Goal: Task Accomplishment & Management: Complete application form

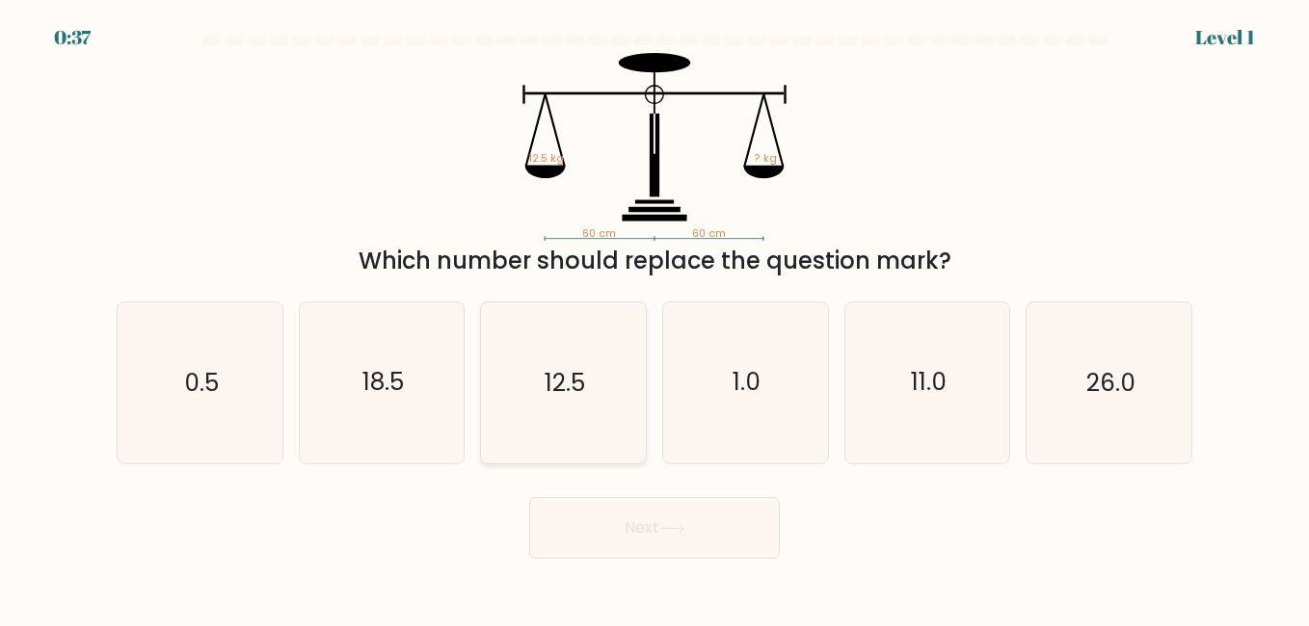
click at [539, 403] on icon "12.5" at bounding box center [563, 383] width 160 height 160
click at [654, 318] on input "c. 12.5" at bounding box center [654, 315] width 1 height 5
radio input "true"
click at [631, 538] on button "Next" at bounding box center [654, 528] width 251 height 62
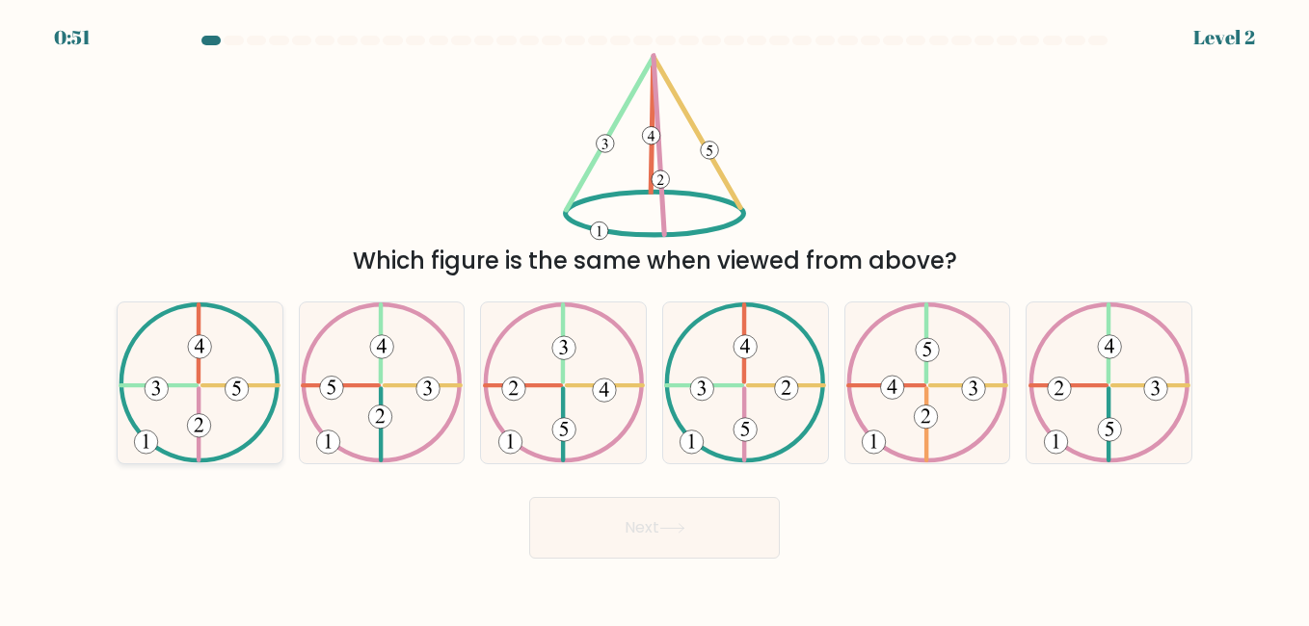
click at [182, 404] on icon at bounding box center [200, 383] width 162 height 160
click at [654, 318] on input "a." at bounding box center [654, 315] width 1 height 5
radio input "true"
click at [685, 511] on button "Next" at bounding box center [654, 528] width 251 height 62
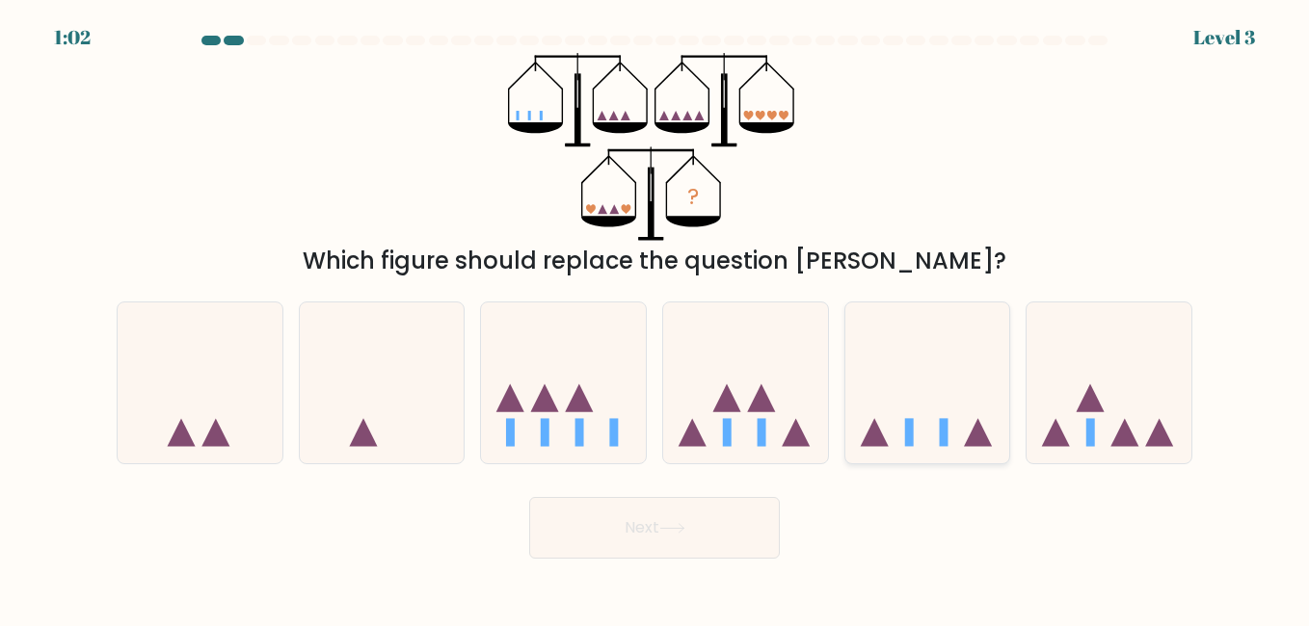
click at [912, 366] on icon at bounding box center [927, 383] width 165 height 136
click at [655, 318] on input "e." at bounding box center [654, 315] width 1 height 5
radio input "true"
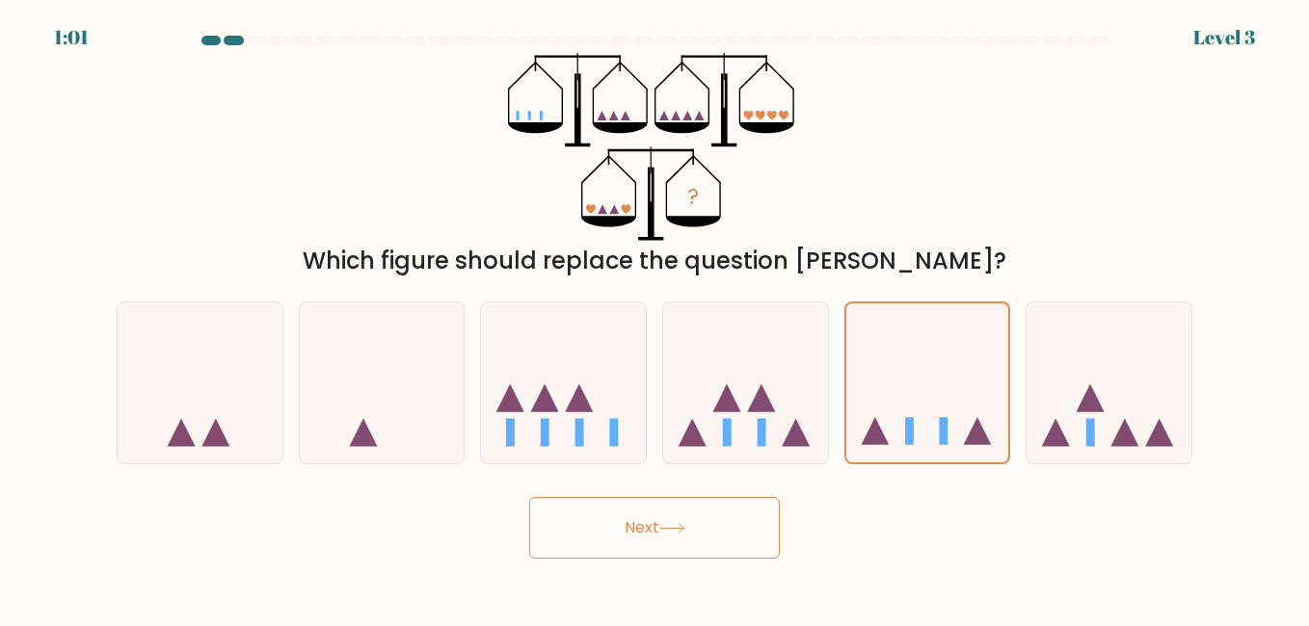
click at [697, 535] on button "Next" at bounding box center [654, 528] width 251 height 62
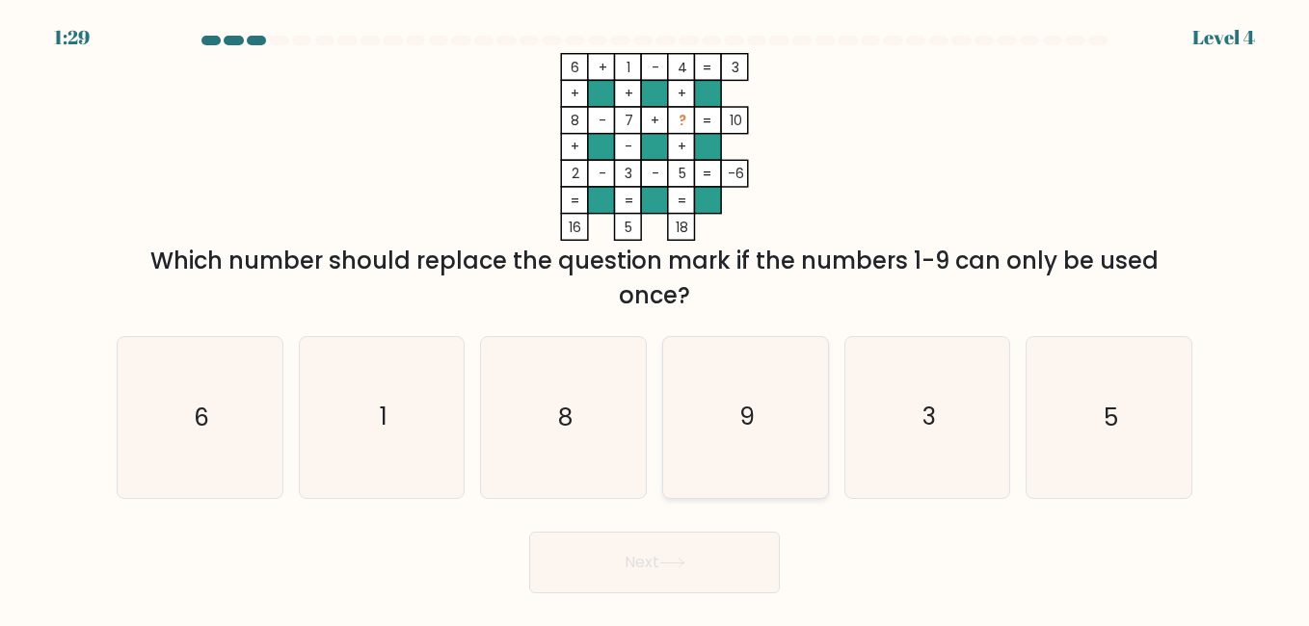
click at [739, 393] on icon "9" at bounding box center [745, 417] width 160 height 160
click at [655, 318] on input "d. 9" at bounding box center [654, 315] width 1 height 5
radio input "true"
click at [638, 563] on button "Next" at bounding box center [654, 563] width 251 height 62
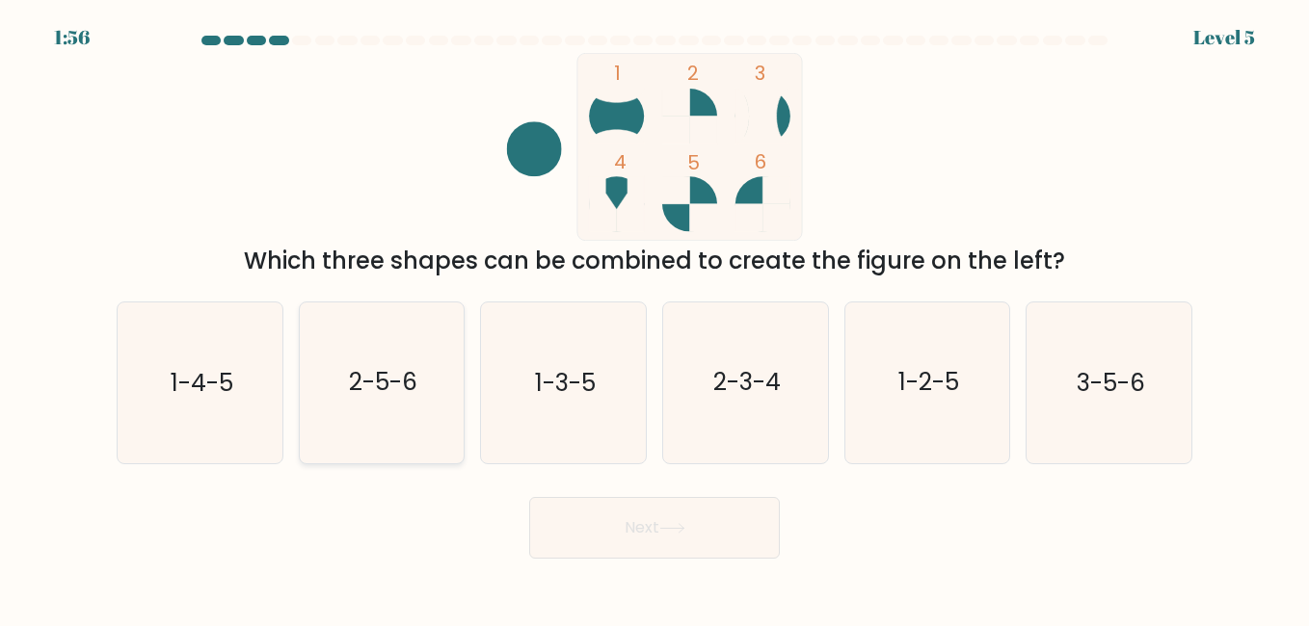
click at [385, 358] on icon "2-5-6" at bounding box center [382, 383] width 160 height 160
click at [654, 318] on input "b. 2-5-6" at bounding box center [654, 315] width 1 height 5
radio input "true"
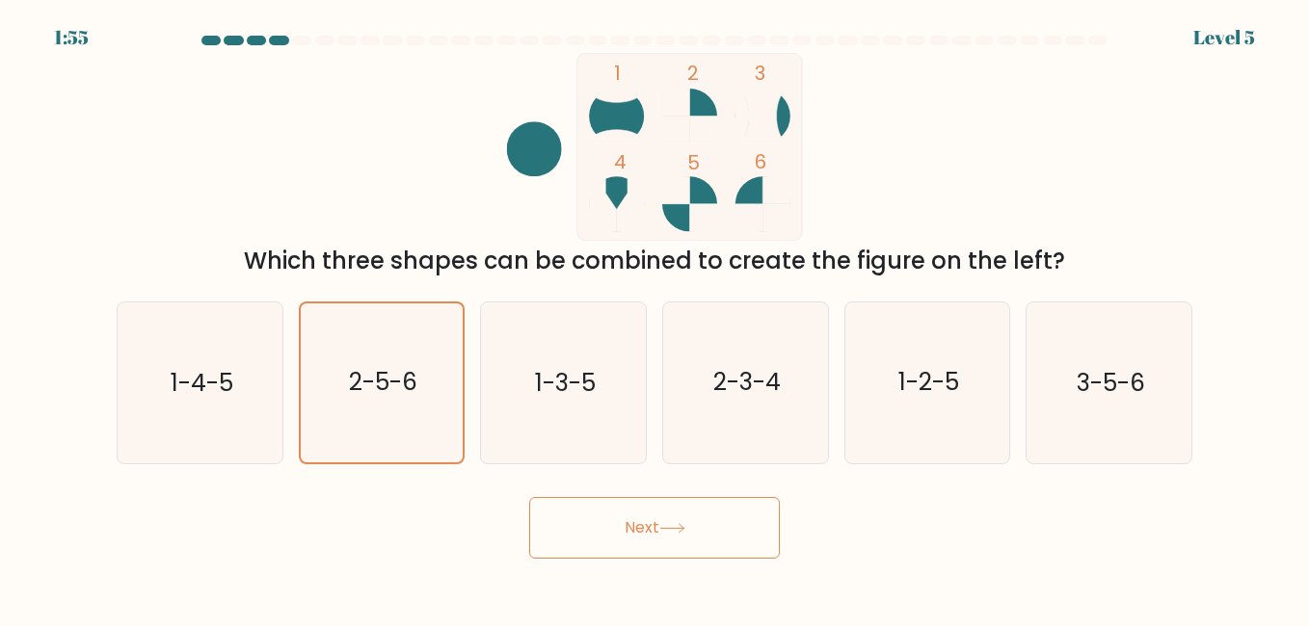
click at [651, 538] on button "Next" at bounding box center [654, 528] width 251 height 62
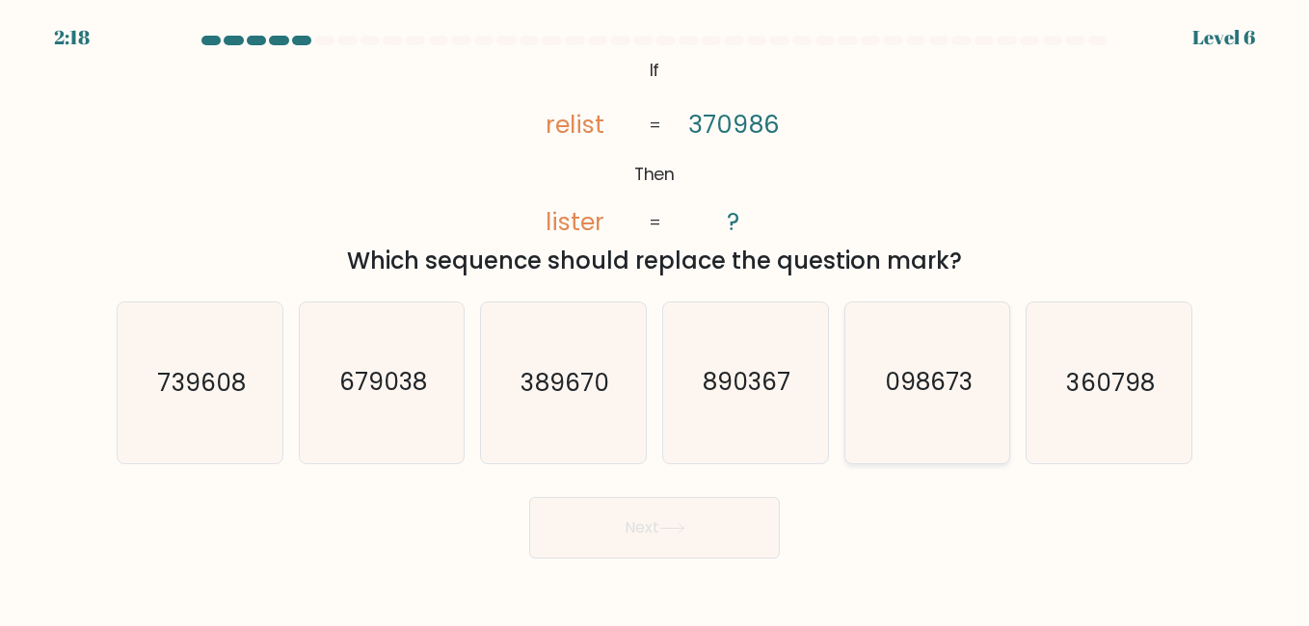
click at [903, 392] on text "098673" at bounding box center [929, 383] width 88 height 34
click at [655, 318] on input "e. 098673" at bounding box center [654, 315] width 1 height 5
radio input "true"
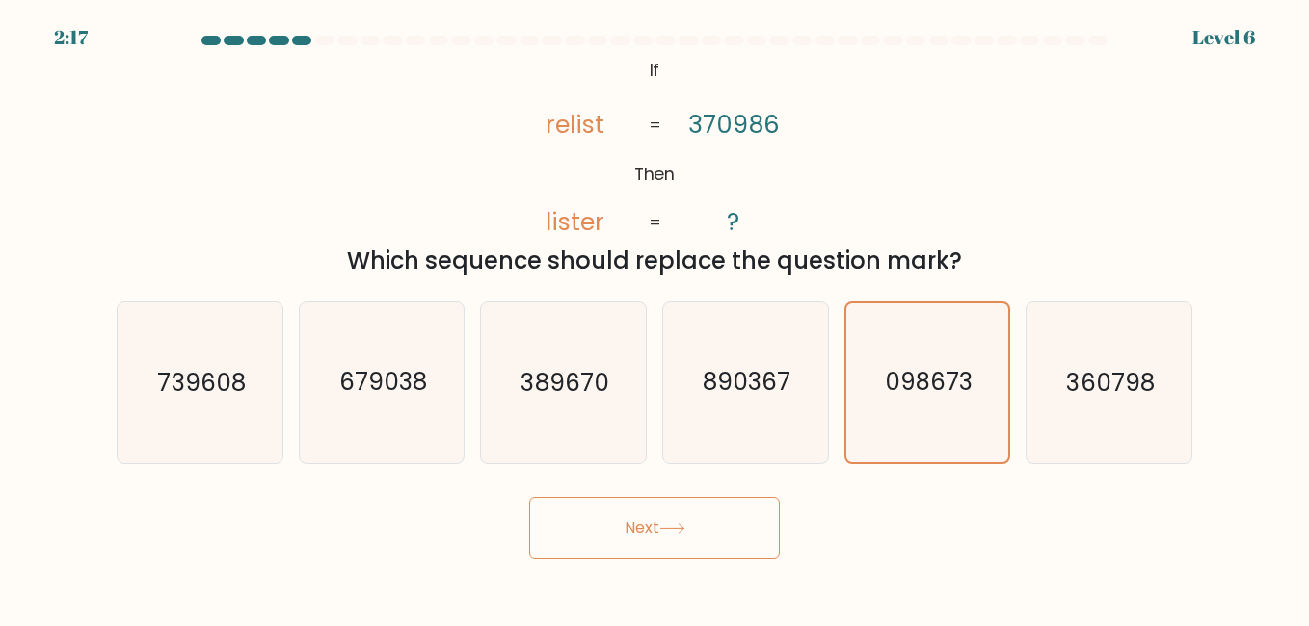
click at [691, 537] on button "Next" at bounding box center [654, 528] width 251 height 62
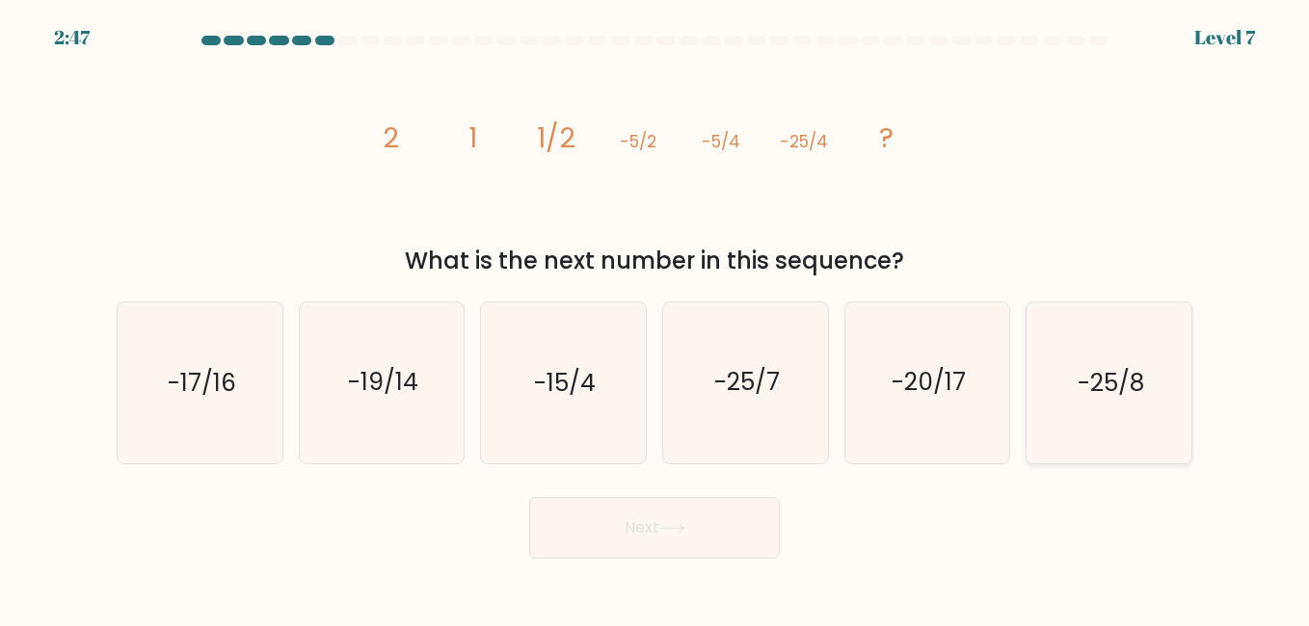
click at [1111, 409] on icon "-25/8" at bounding box center [1108, 383] width 160 height 160
click at [655, 318] on input "f. -25/8" at bounding box center [654, 315] width 1 height 5
radio input "true"
click at [711, 528] on button "Next" at bounding box center [654, 528] width 251 height 62
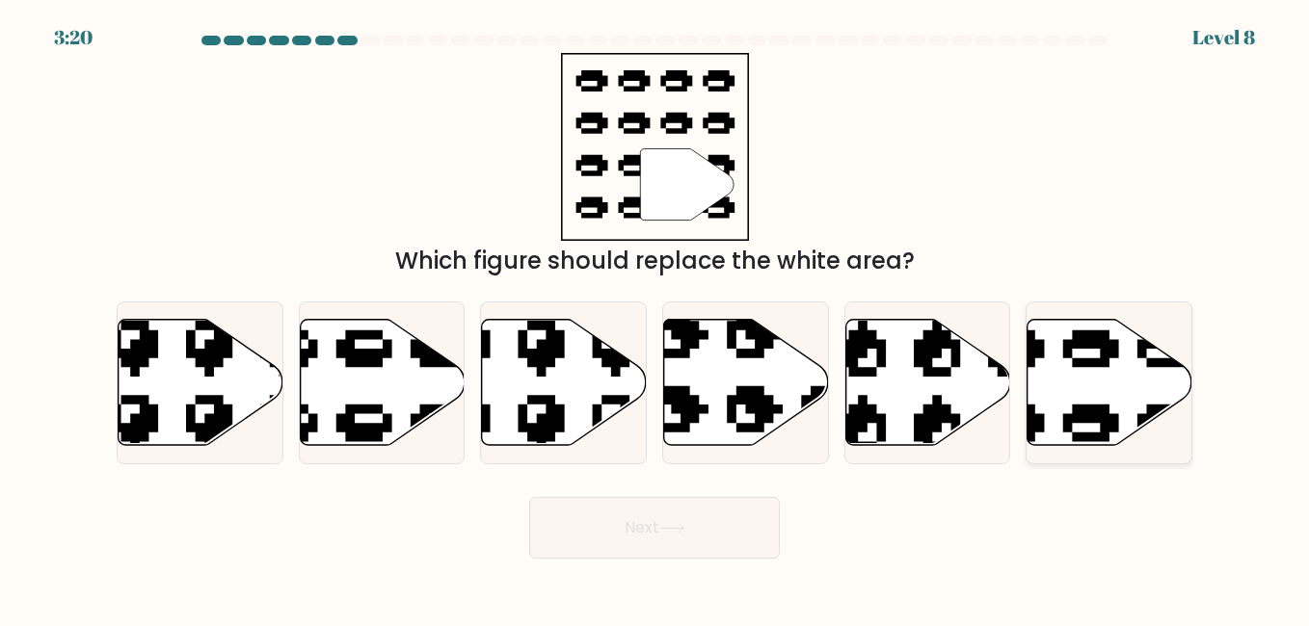
click at [1074, 418] on icon at bounding box center [1052, 311] width 279 height 261
click at [655, 318] on input "f." at bounding box center [654, 315] width 1 height 5
radio input "true"
click at [696, 506] on button "Next" at bounding box center [654, 528] width 251 height 62
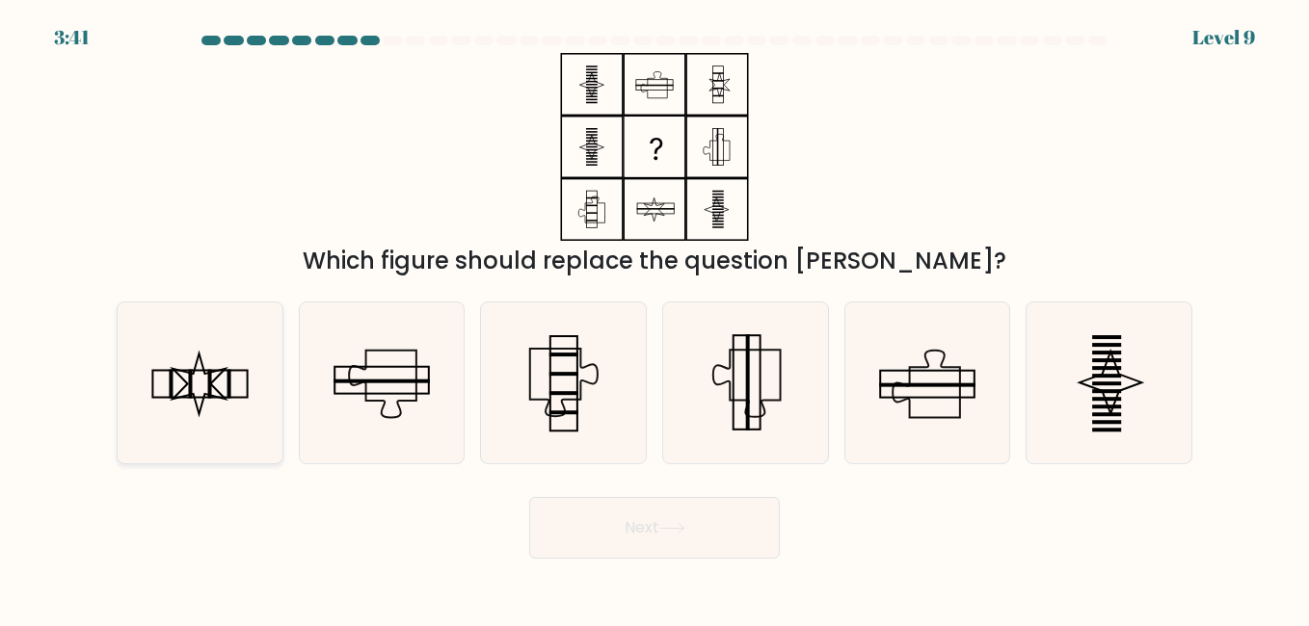
click at [198, 380] on icon at bounding box center [199, 383] width 160 height 160
click at [654, 318] on input "a." at bounding box center [654, 315] width 1 height 5
radio input "true"
click at [704, 535] on button "Next" at bounding box center [654, 528] width 251 height 62
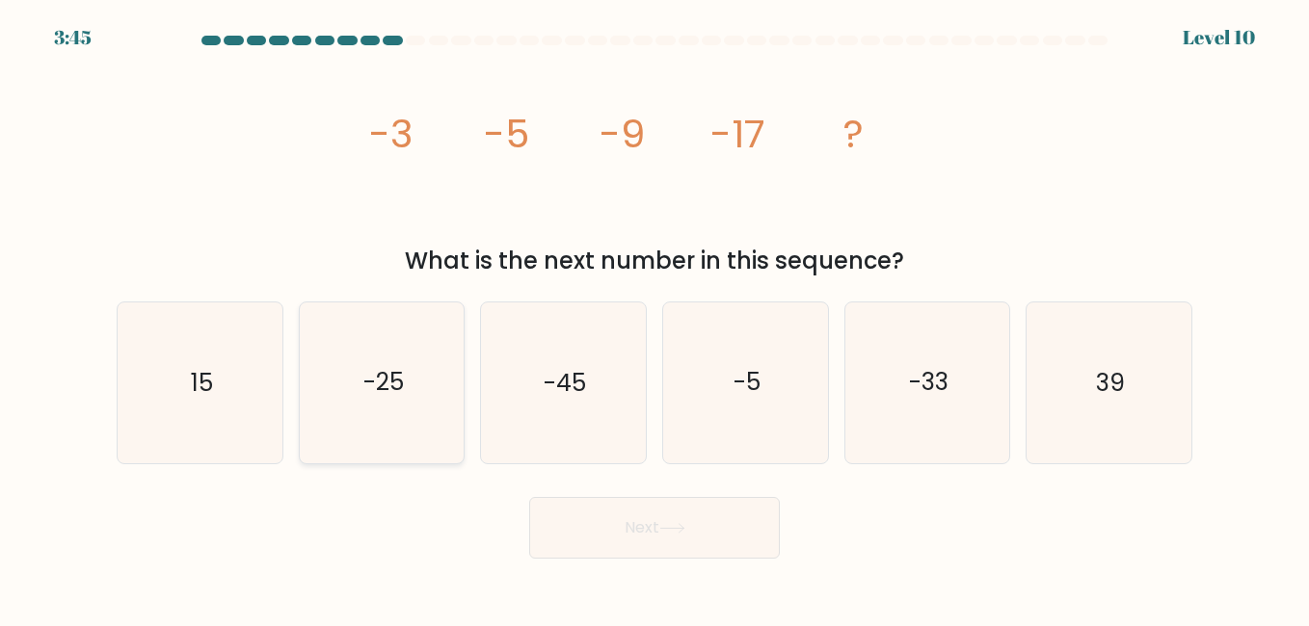
click at [398, 395] on text "-25" at bounding box center [383, 383] width 40 height 34
click at [654, 318] on input "b. -25" at bounding box center [654, 315] width 1 height 5
radio input "true"
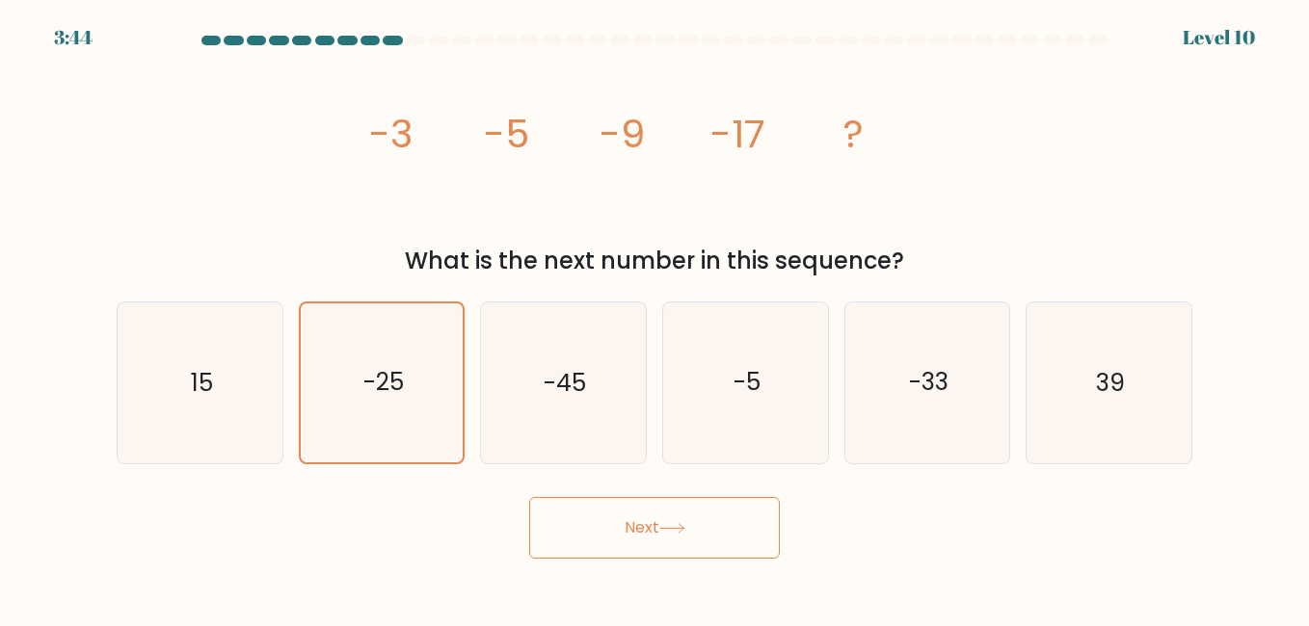
click at [679, 551] on button "Next" at bounding box center [654, 528] width 251 height 62
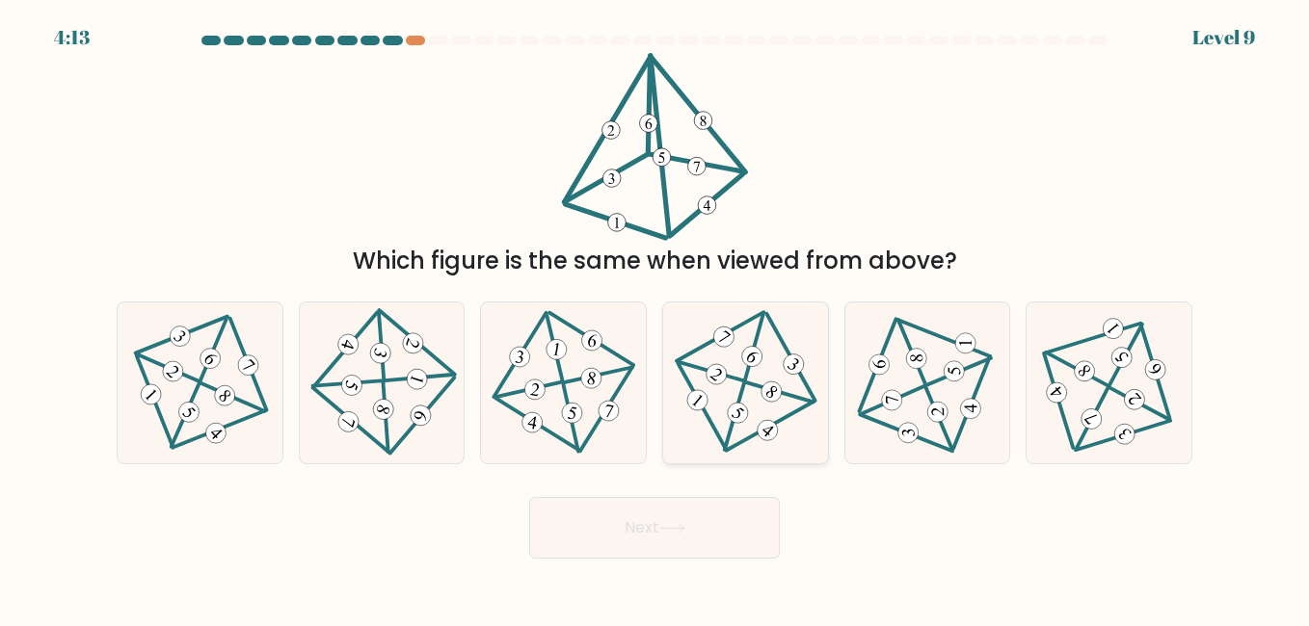
click at [736, 377] on icon at bounding box center [745, 383] width 130 height 128
click at [655, 318] on input "d." at bounding box center [654, 315] width 1 height 5
radio input "true"
click at [706, 522] on button "Next" at bounding box center [654, 528] width 251 height 62
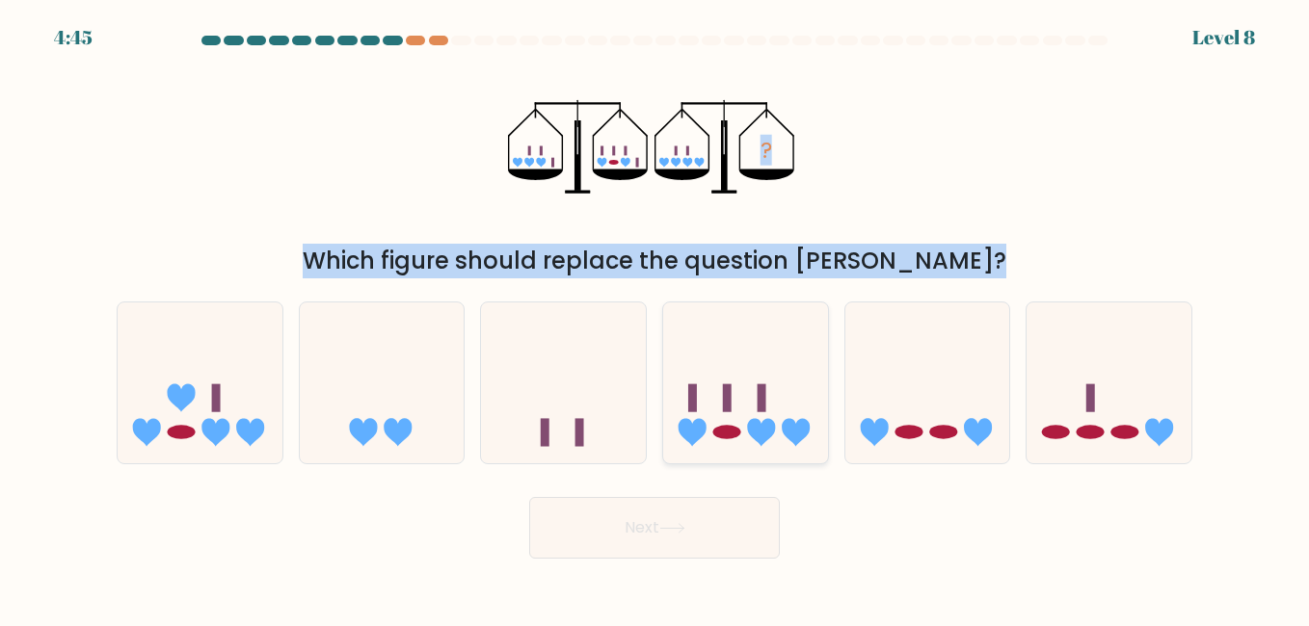
drag, startPoint x: 744, startPoint y: 165, endPoint x: 718, endPoint y: 334, distance: 171.6
click at [718, 334] on form at bounding box center [654, 297] width 1309 height 523
click at [178, 430] on ellipse at bounding box center [182, 432] width 28 height 14
click at [654, 318] on input "a." at bounding box center [654, 315] width 1 height 5
radio input "true"
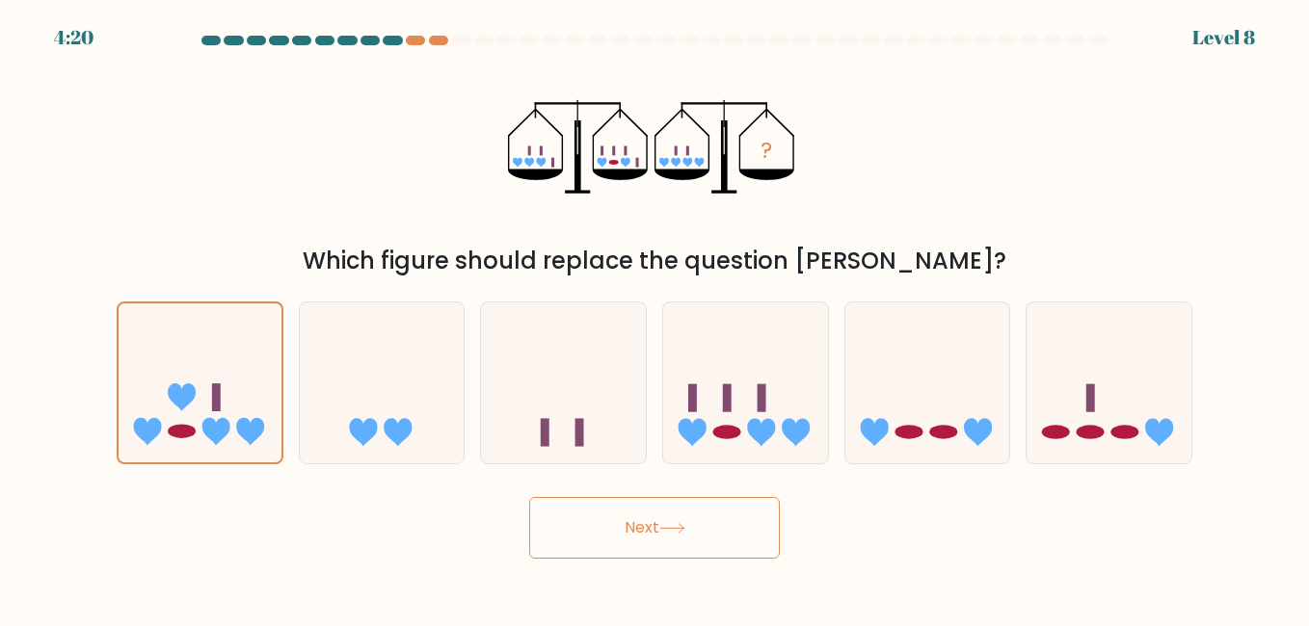
click at [634, 529] on button "Next" at bounding box center [654, 528] width 251 height 62
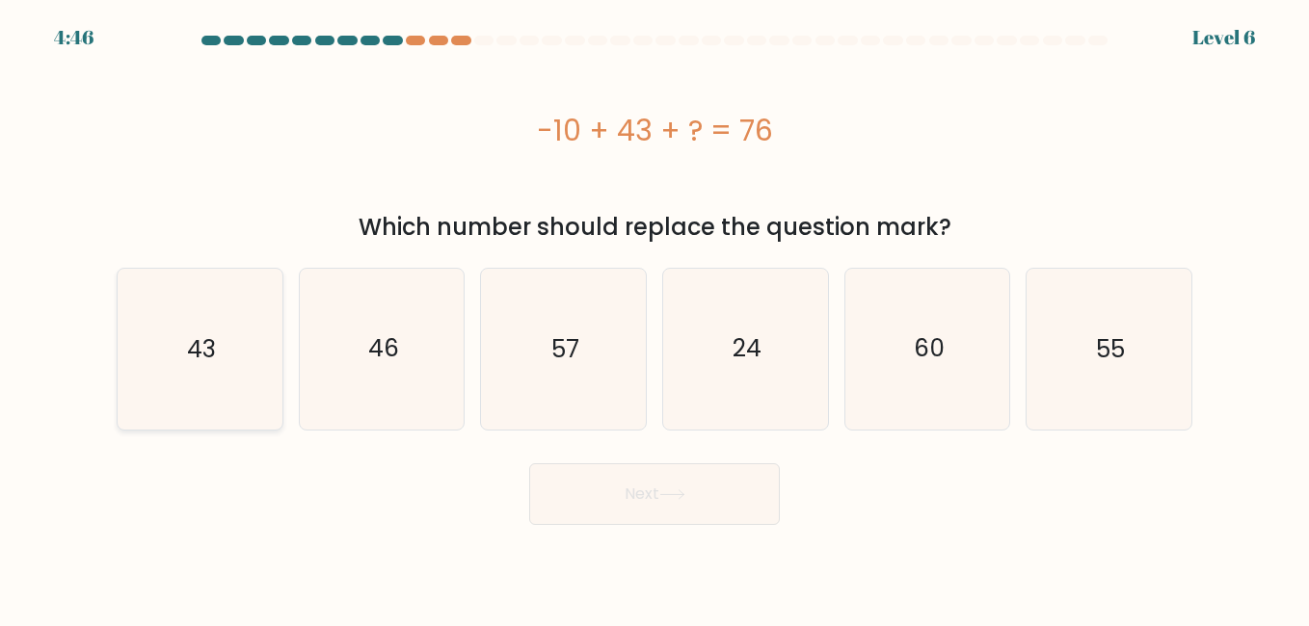
click at [247, 346] on icon "43" at bounding box center [199, 349] width 160 height 160
click at [654, 318] on input "a. 43" at bounding box center [654, 315] width 1 height 5
radio input "true"
click at [644, 499] on button "Next" at bounding box center [654, 494] width 251 height 62
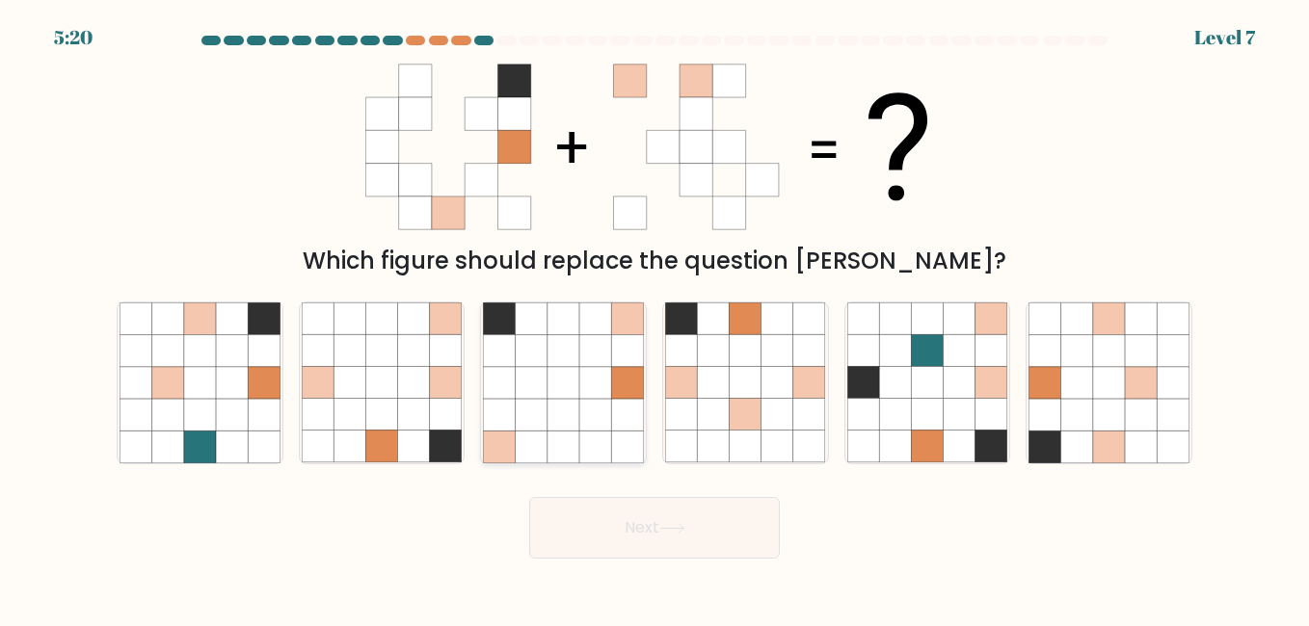
click at [585, 360] on icon at bounding box center [595, 351] width 32 height 32
click at [654, 318] on input "c." at bounding box center [654, 315] width 1 height 5
radio input "true"
click at [410, 408] on icon at bounding box center [414, 415] width 32 height 32
click at [654, 318] on input "b." at bounding box center [654, 315] width 1 height 5
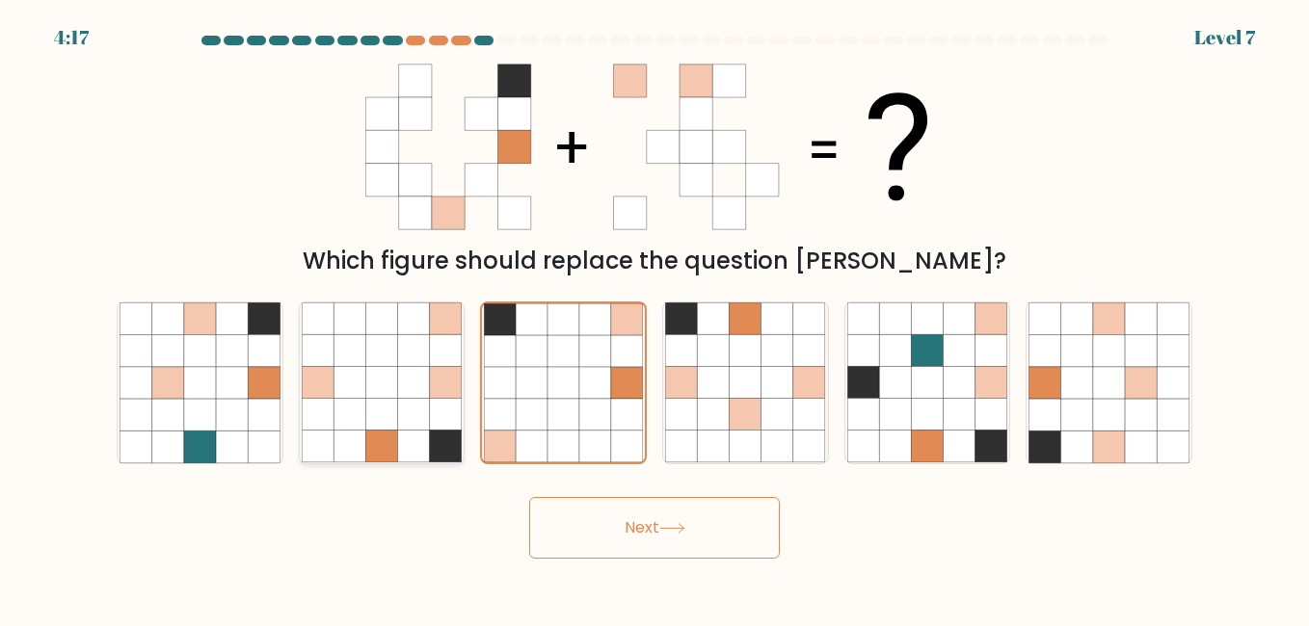
radio input "true"
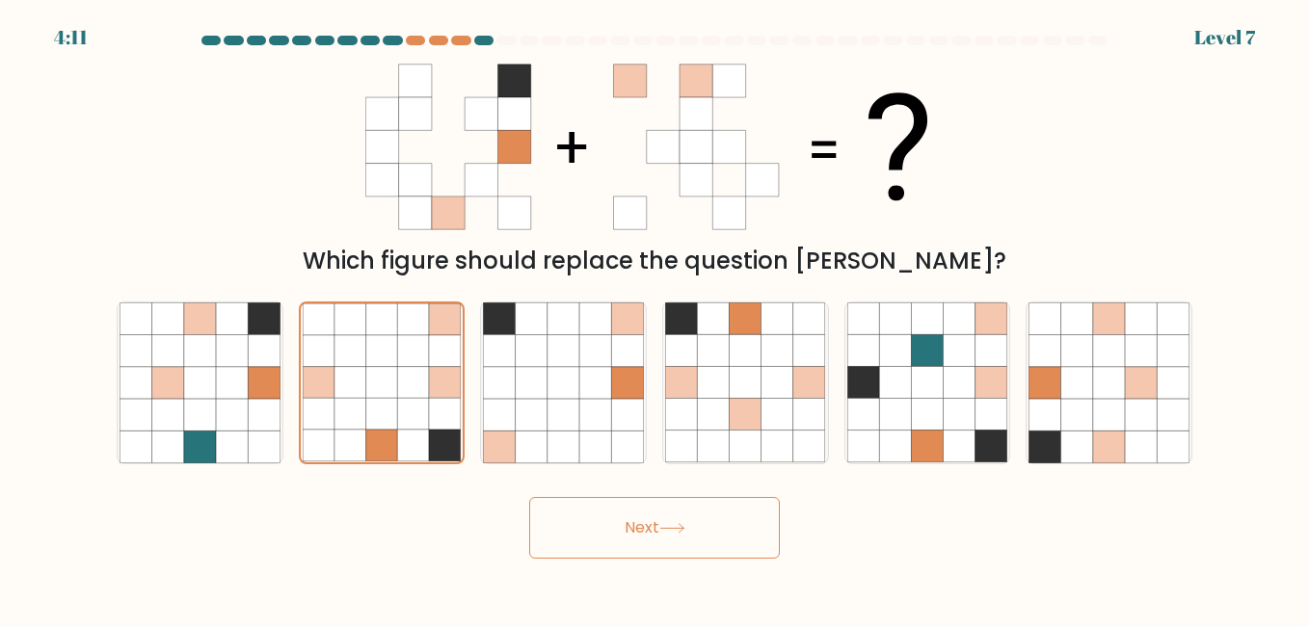
click at [659, 537] on button "Next" at bounding box center [654, 528] width 251 height 62
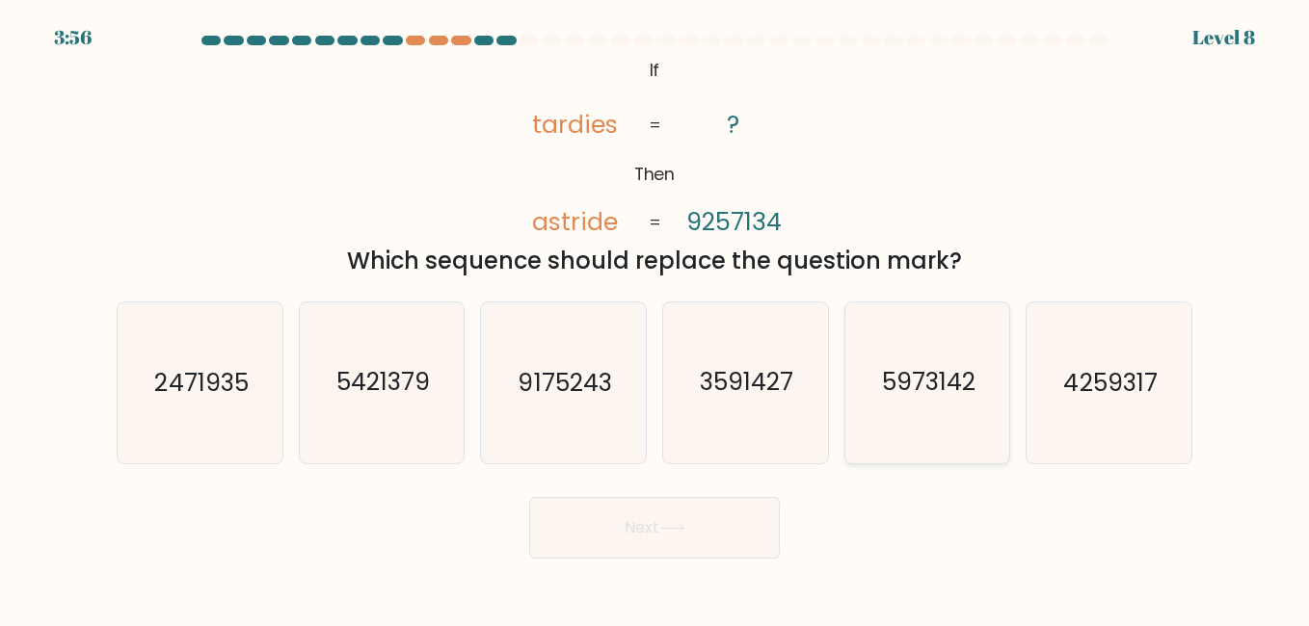
click at [920, 391] on text "5973142" at bounding box center [928, 383] width 93 height 34
click at [655, 318] on input "e. 5973142" at bounding box center [654, 315] width 1 height 5
radio input "true"
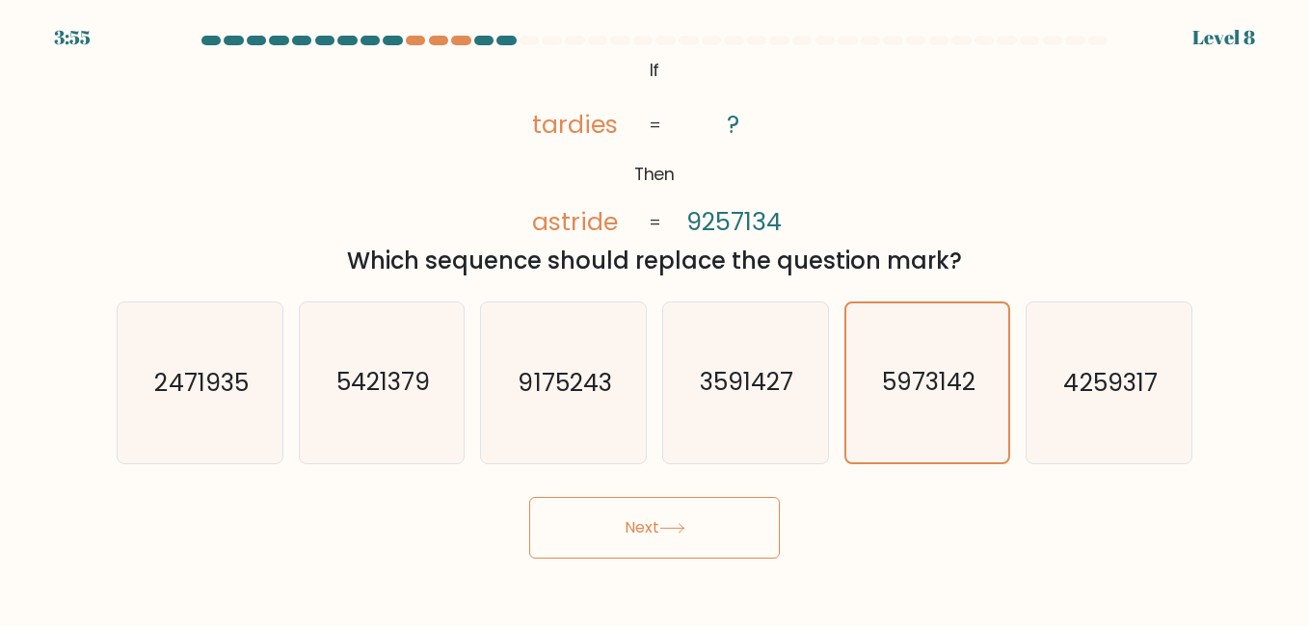
click at [663, 528] on button "Next" at bounding box center [654, 528] width 251 height 62
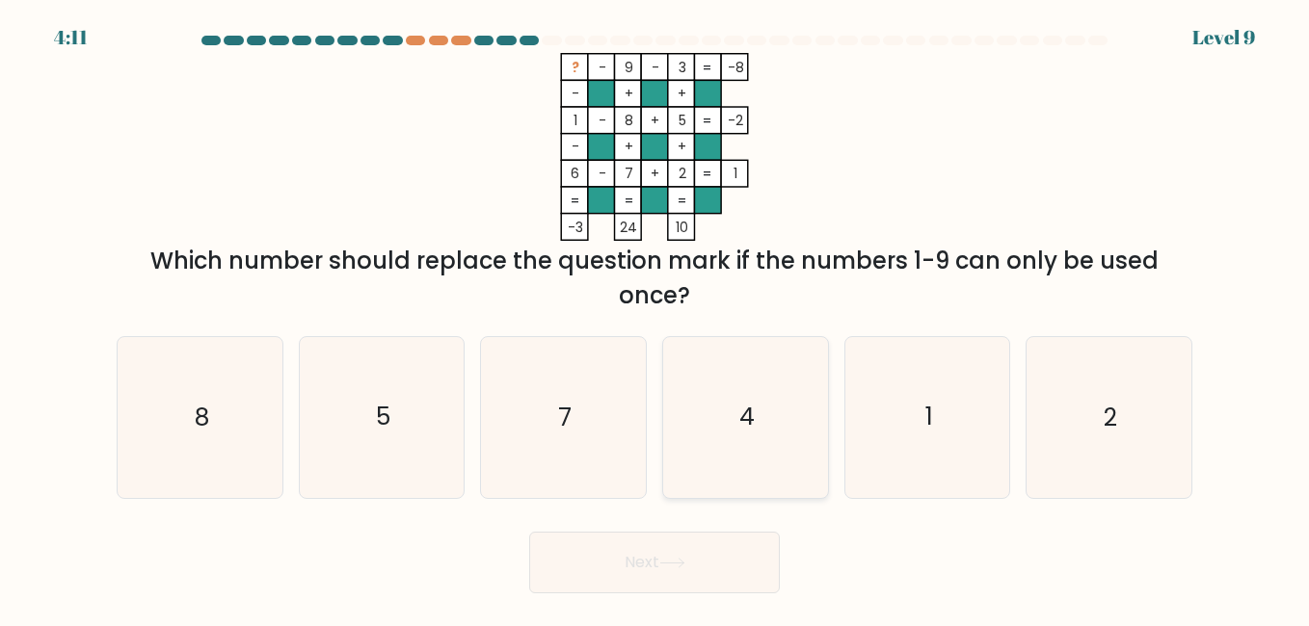
click at [770, 457] on icon "4" at bounding box center [745, 417] width 160 height 160
click at [655, 318] on input "d. 4" at bounding box center [654, 315] width 1 height 5
radio input "true"
click at [718, 539] on button "Next" at bounding box center [654, 563] width 251 height 62
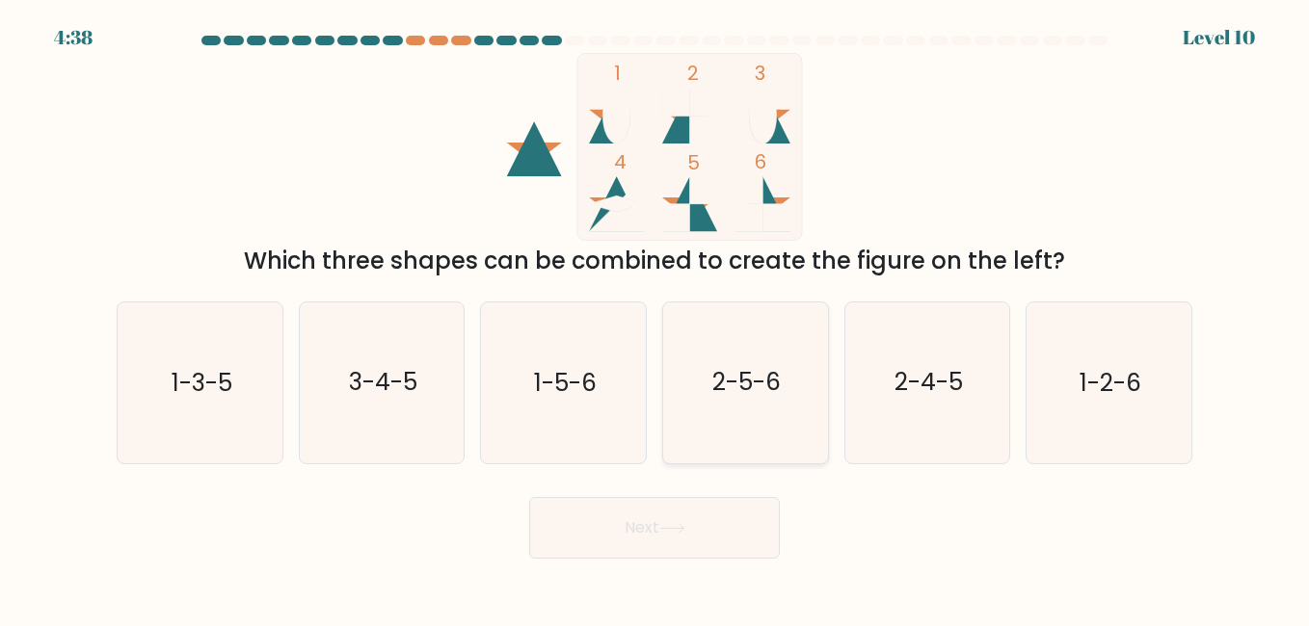
click at [721, 412] on icon "2-5-6" at bounding box center [745, 383] width 160 height 160
click at [655, 318] on input "d. 2-5-6" at bounding box center [654, 315] width 1 height 5
radio input "true"
click at [718, 533] on button "Next" at bounding box center [654, 528] width 251 height 62
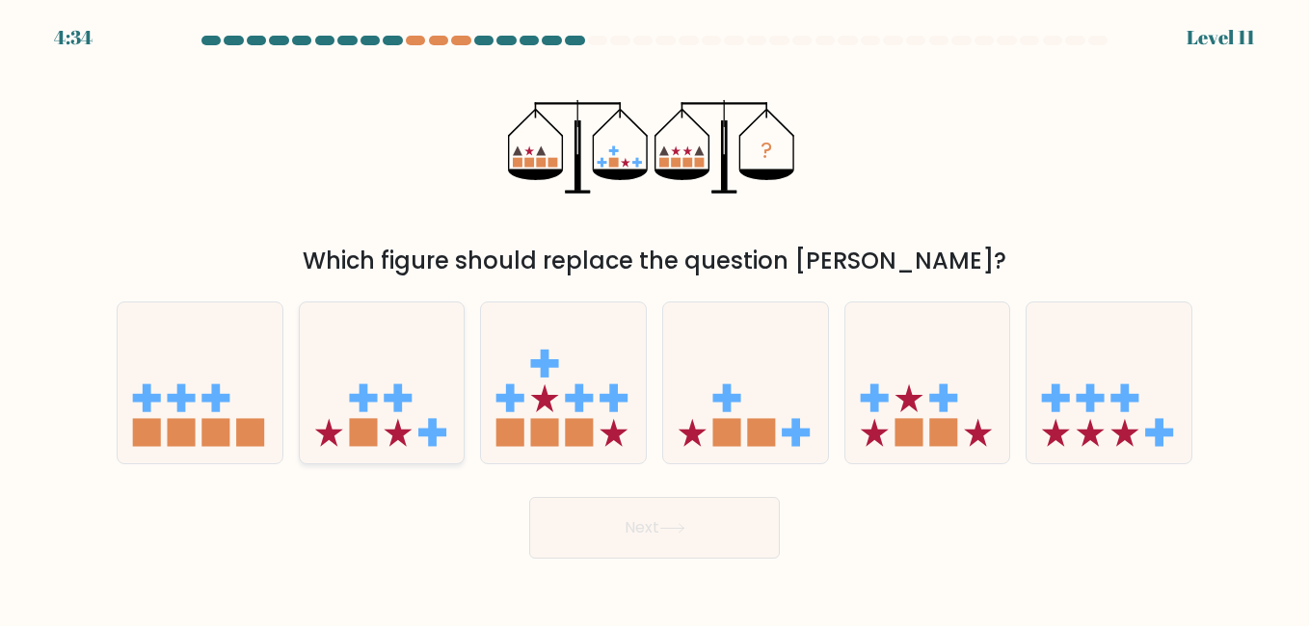
click at [366, 428] on rect at bounding box center [363, 432] width 28 height 28
click at [654, 318] on input "b." at bounding box center [654, 315] width 1 height 5
radio input "true"
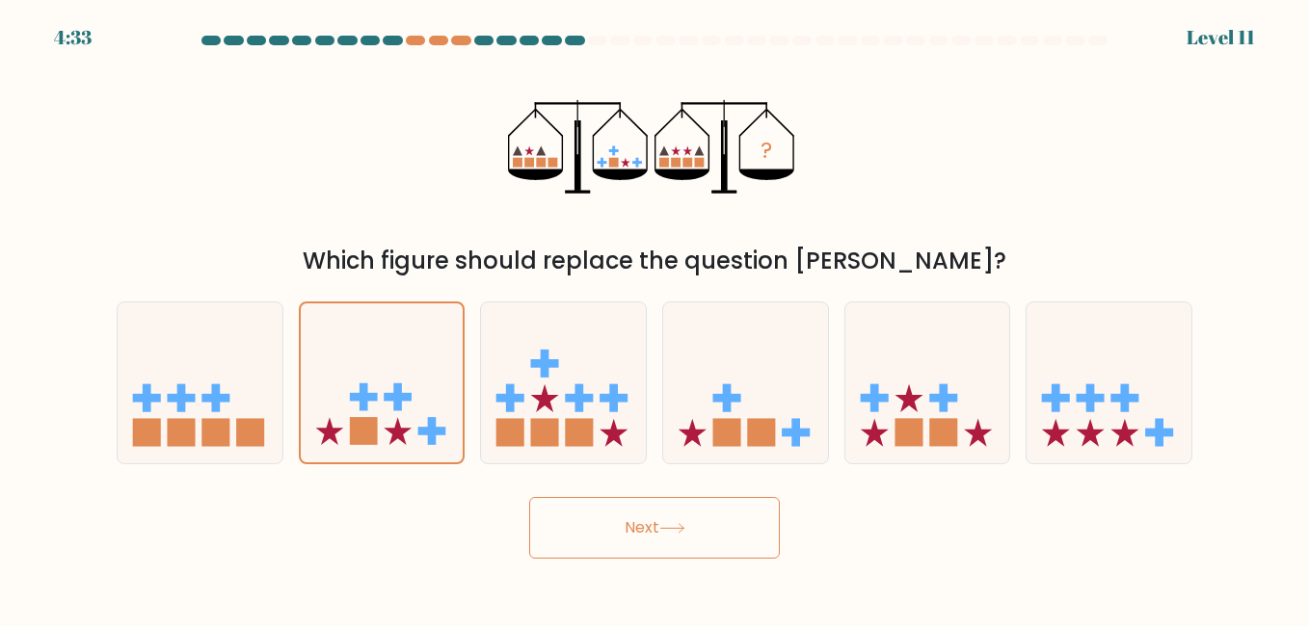
click at [635, 544] on button "Next" at bounding box center [654, 528] width 251 height 62
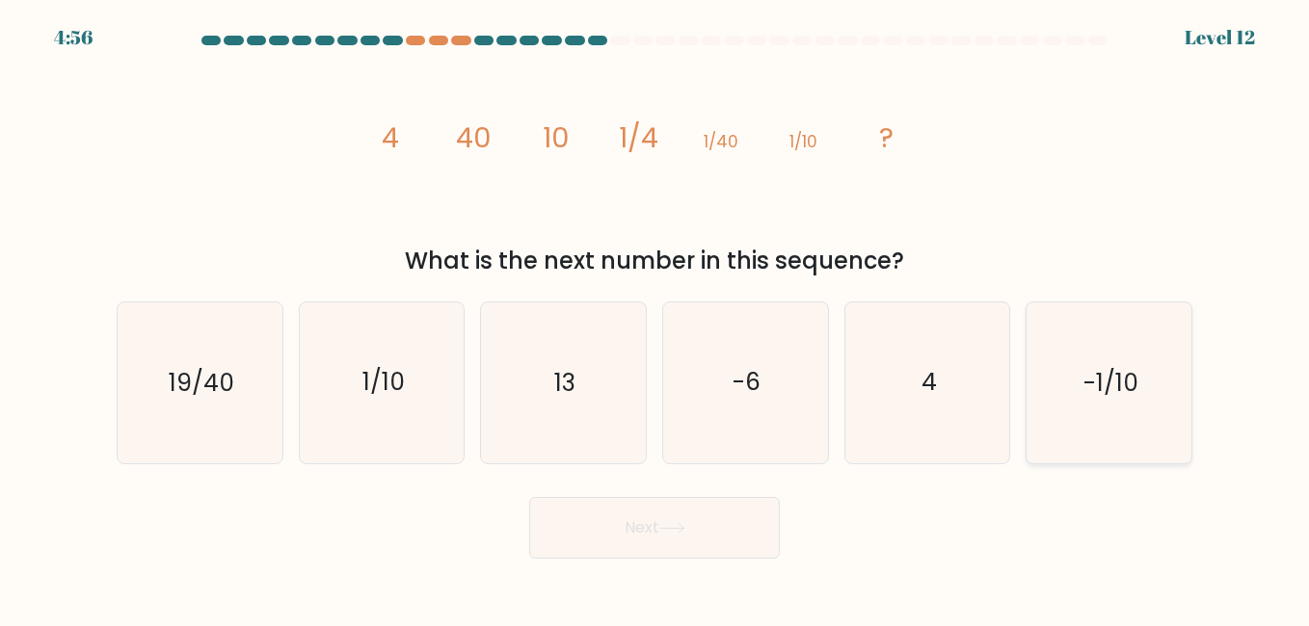
click at [1076, 392] on icon "-1/10" at bounding box center [1108, 383] width 160 height 160
click at [655, 318] on input "f. -1/10" at bounding box center [654, 315] width 1 height 5
radio input "true"
click at [745, 540] on button "Next" at bounding box center [654, 528] width 251 height 62
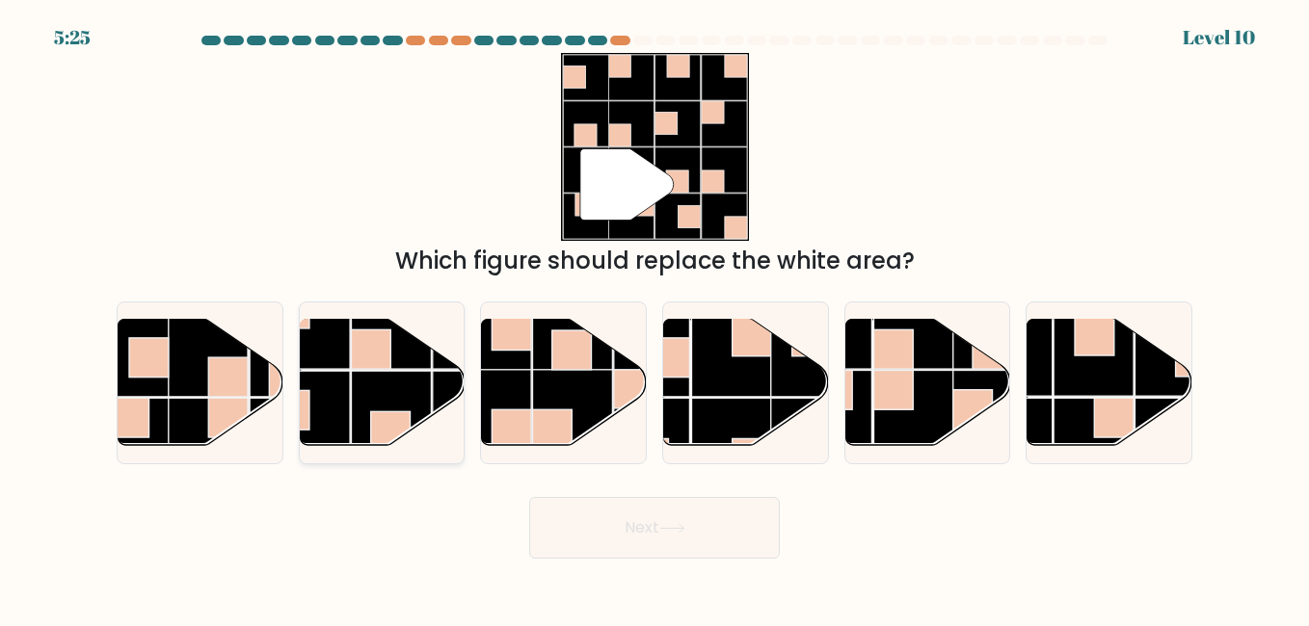
click at [374, 367] on rect at bounding box center [371, 350] width 40 height 40
click at [654, 318] on input "b." at bounding box center [654, 315] width 1 height 5
radio input "true"
click at [614, 515] on button "Next" at bounding box center [654, 528] width 251 height 62
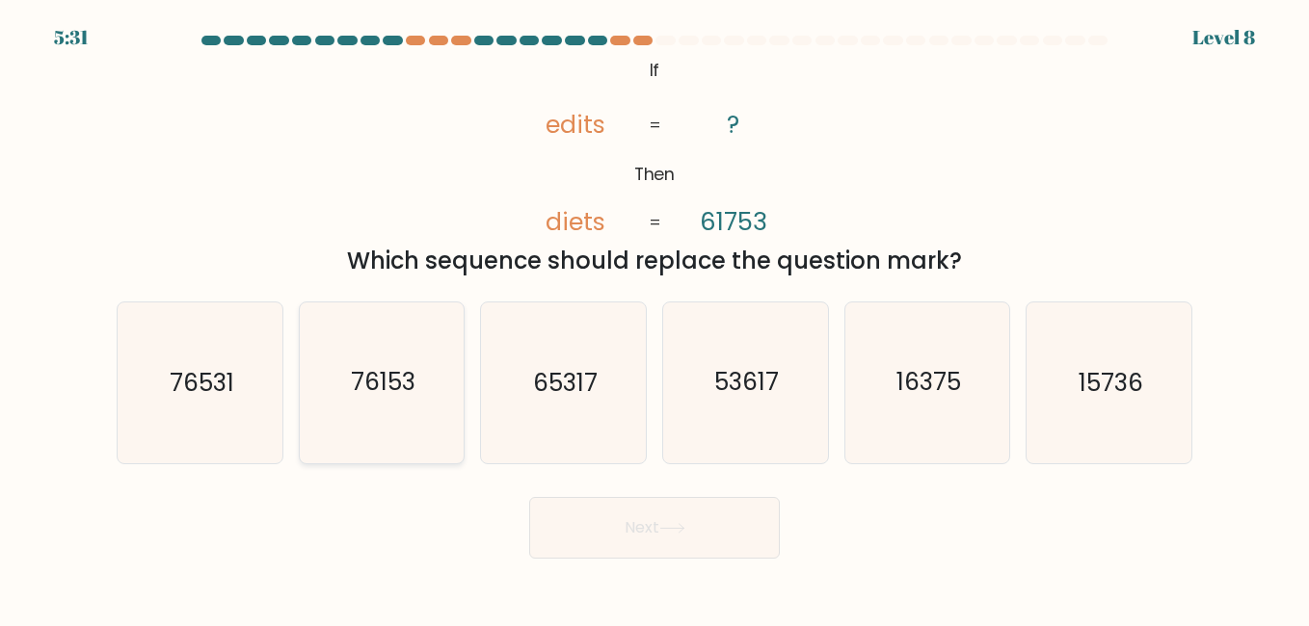
click at [377, 394] on text "76153" at bounding box center [383, 383] width 65 height 34
click at [654, 318] on input "b. 76153" at bounding box center [654, 315] width 1 height 5
radio input "true"
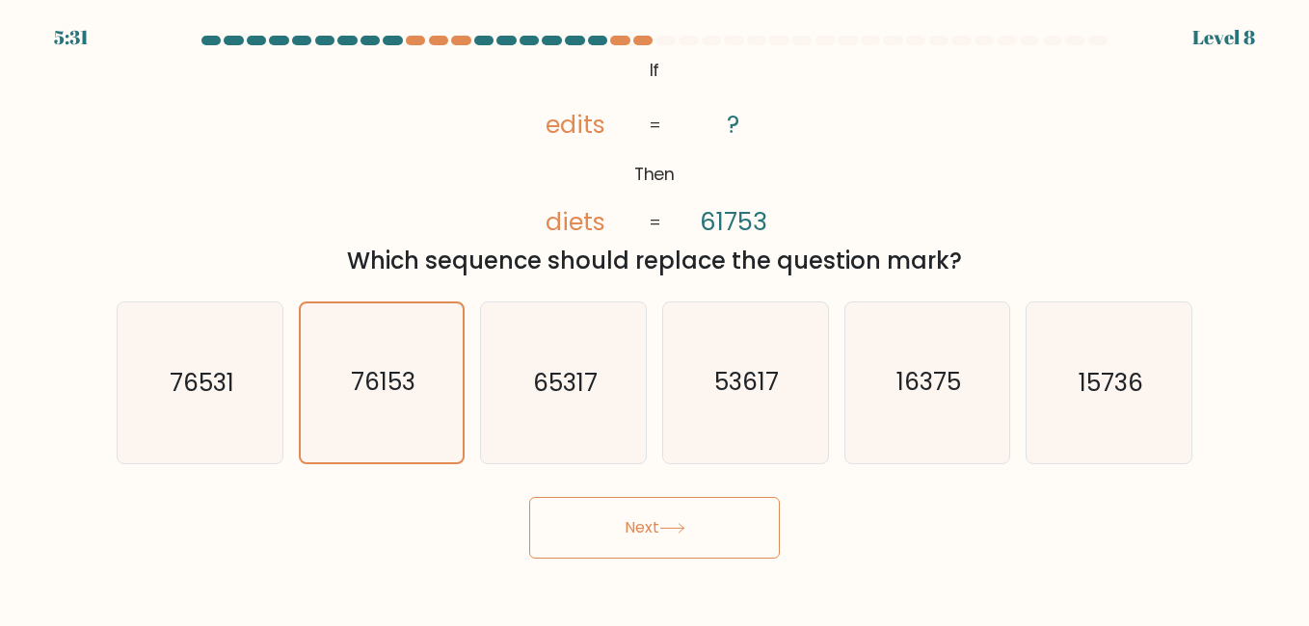
click at [657, 517] on button "Next" at bounding box center [654, 528] width 251 height 62
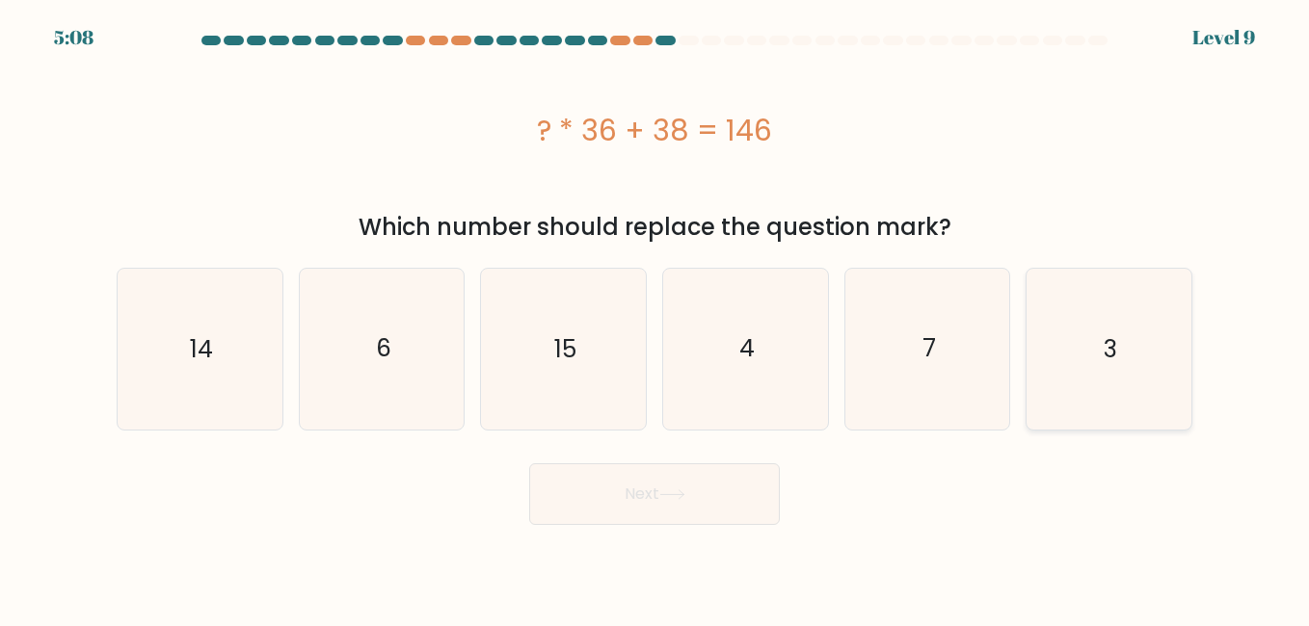
click at [1144, 302] on icon "3" at bounding box center [1108, 349] width 160 height 160
click at [655, 313] on input "f. 3" at bounding box center [654, 315] width 1 height 5
radio input "true"
click at [669, 505] on button "Next" at bounding box center [654, 494] width 251 height 62
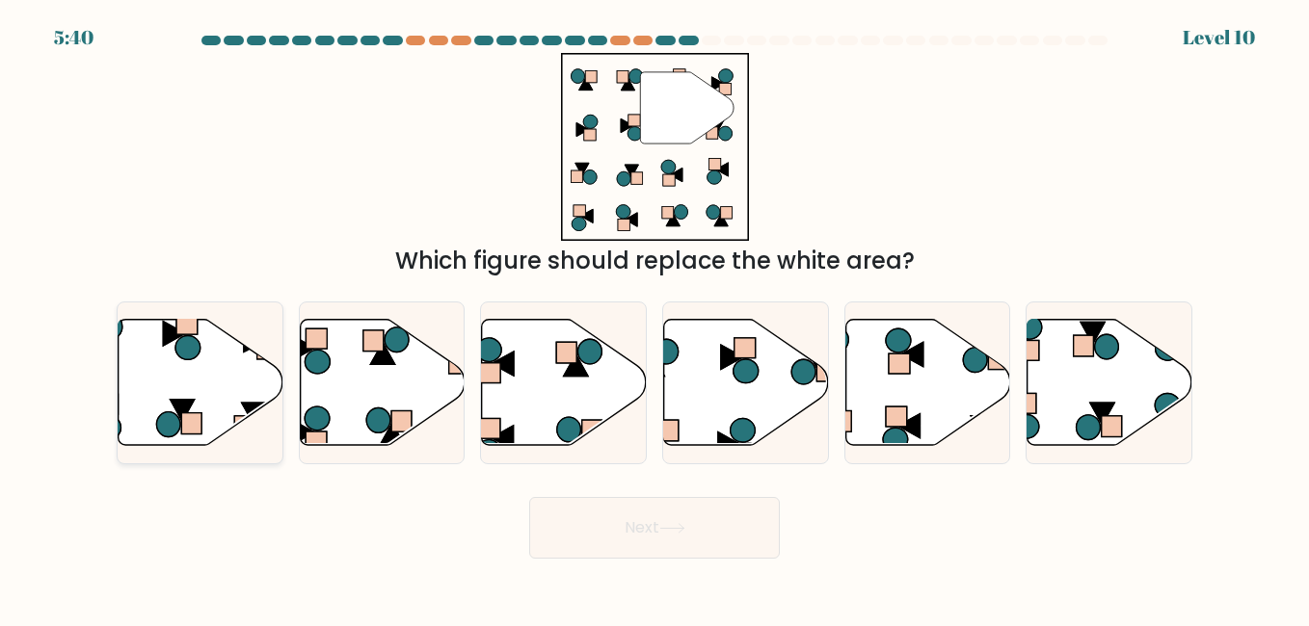
click at [242, 401] on icon at bounding box center [201, 382] width 165 height 126
click at [654, 318] on input "a." at bounding box center [654, 315] width 1 height 5
radio input "true"
click at [649, 534] on button "Next" at bounding box center [654, 528] width 251 height 62
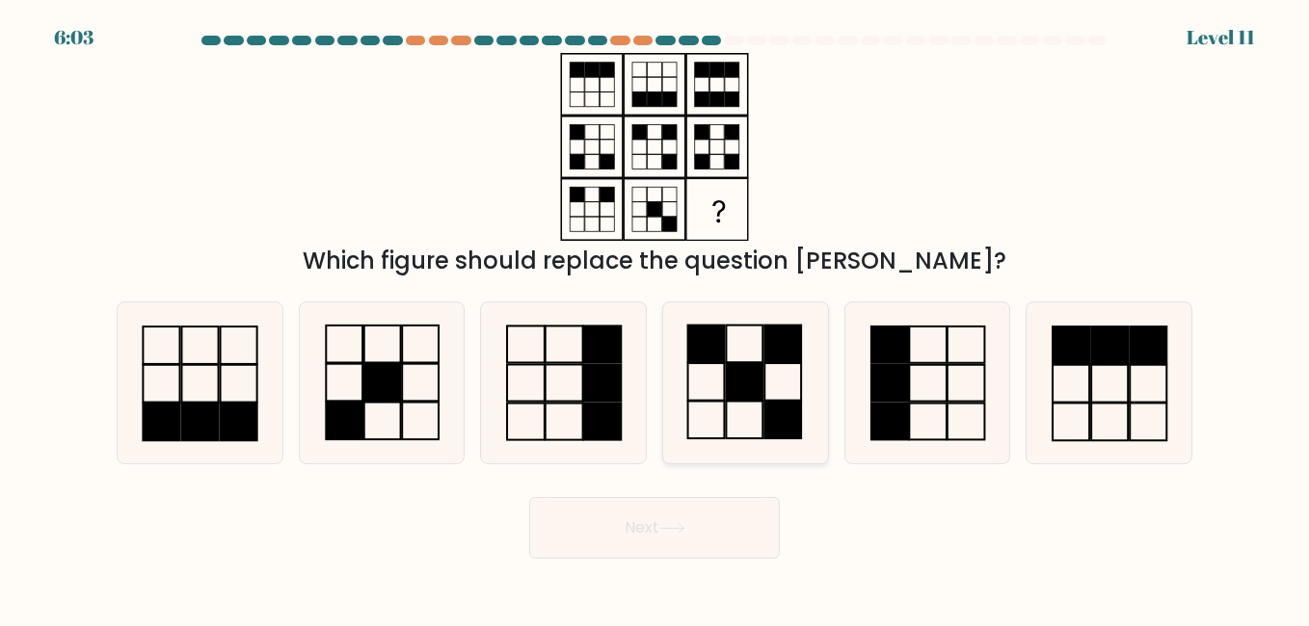
click at [736, 395] on rect at bounding box center [745, 382] width 37 height 38
click at [655, 318] on input "d." at bounding box center [654, 315] width 1 height 5
radio input "true"
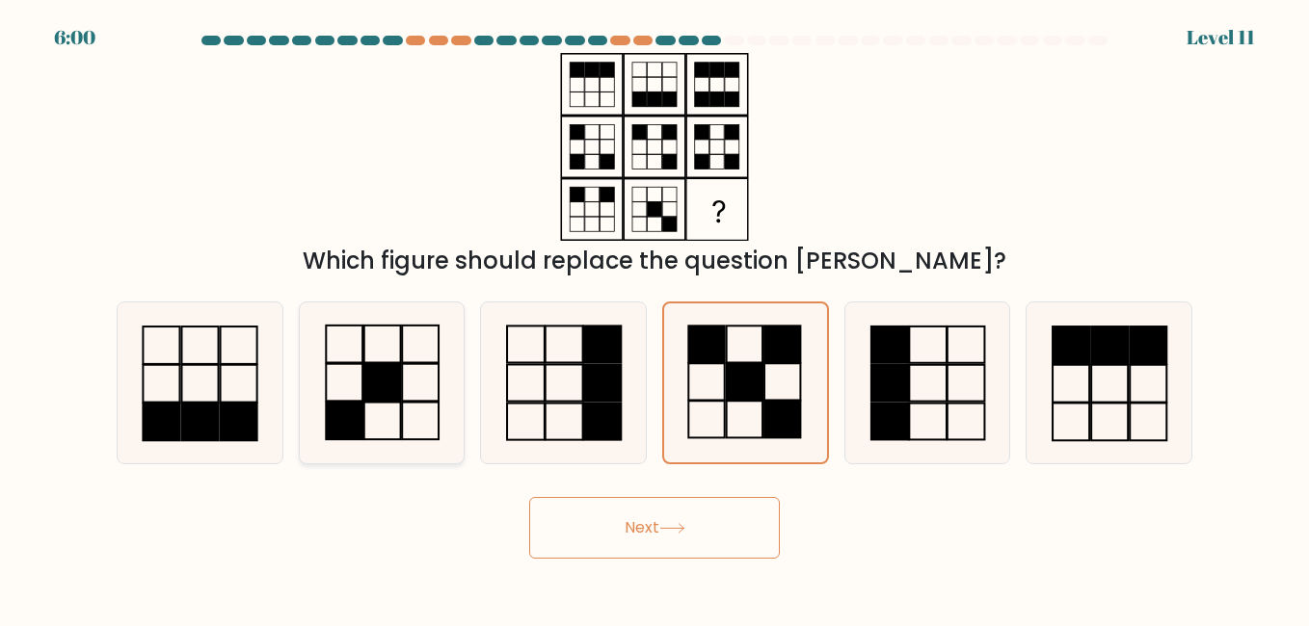
click at [379, 351] on icon at bounding box center [382, 383] width 160 height 160
click at [654, 318] on input "b." at bounding box center [654, 315] width 1 height 5
radio input "true"
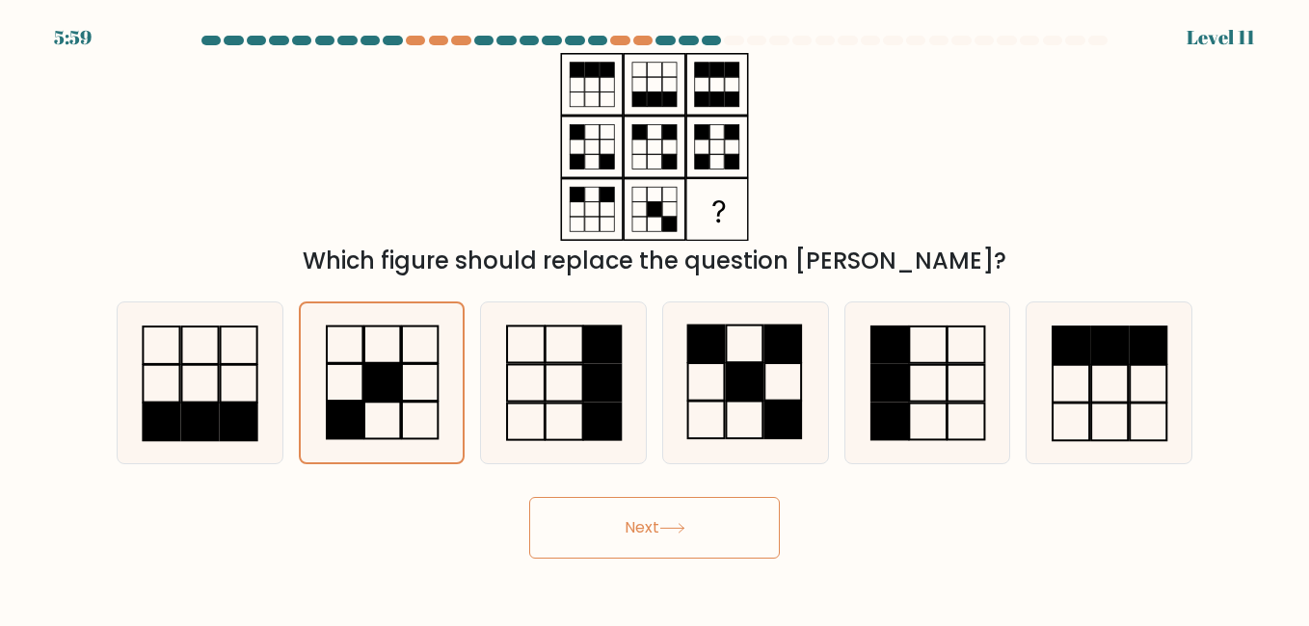
click at [649, 531] on button "Next" at bounding box center [654, 528] width 251 height 62
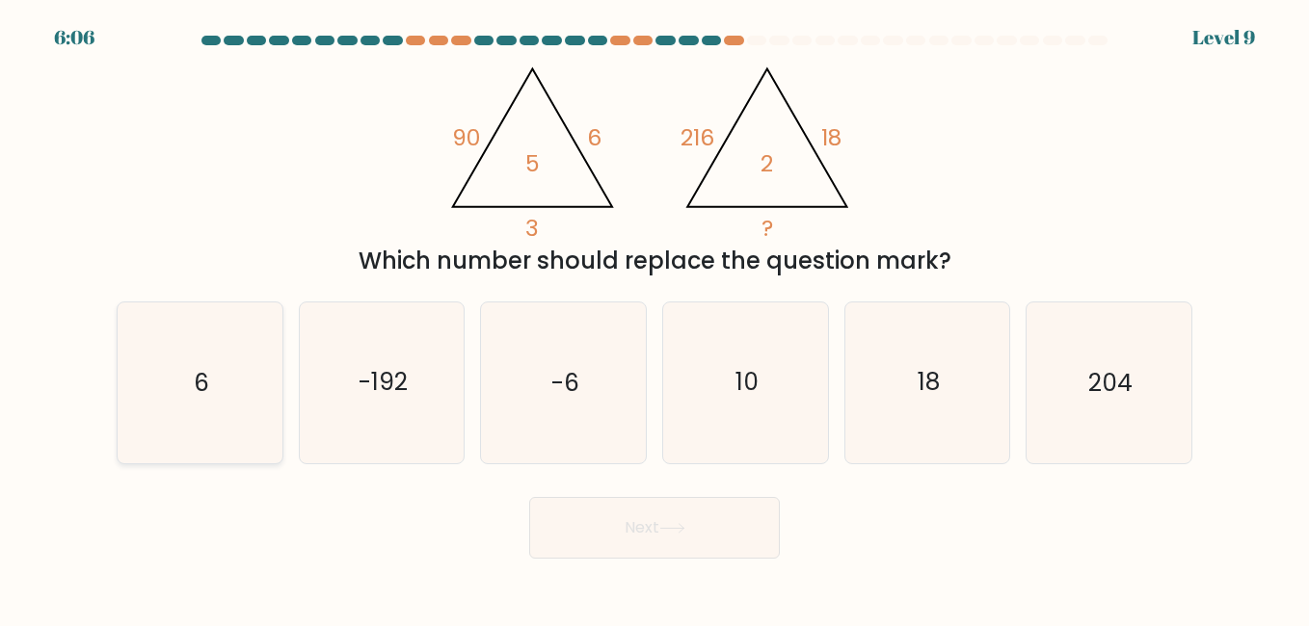
click at [226, 364] on icon "6" at bounding box center [199, 383] width 160 height 160
click at [654, 318] on input "a. 6" at bounding box center [654, 315] width 1 height 5
radio input "true"
click at [671, 542] on button "Next" at bounding box center [654, 528] width 251 height 62
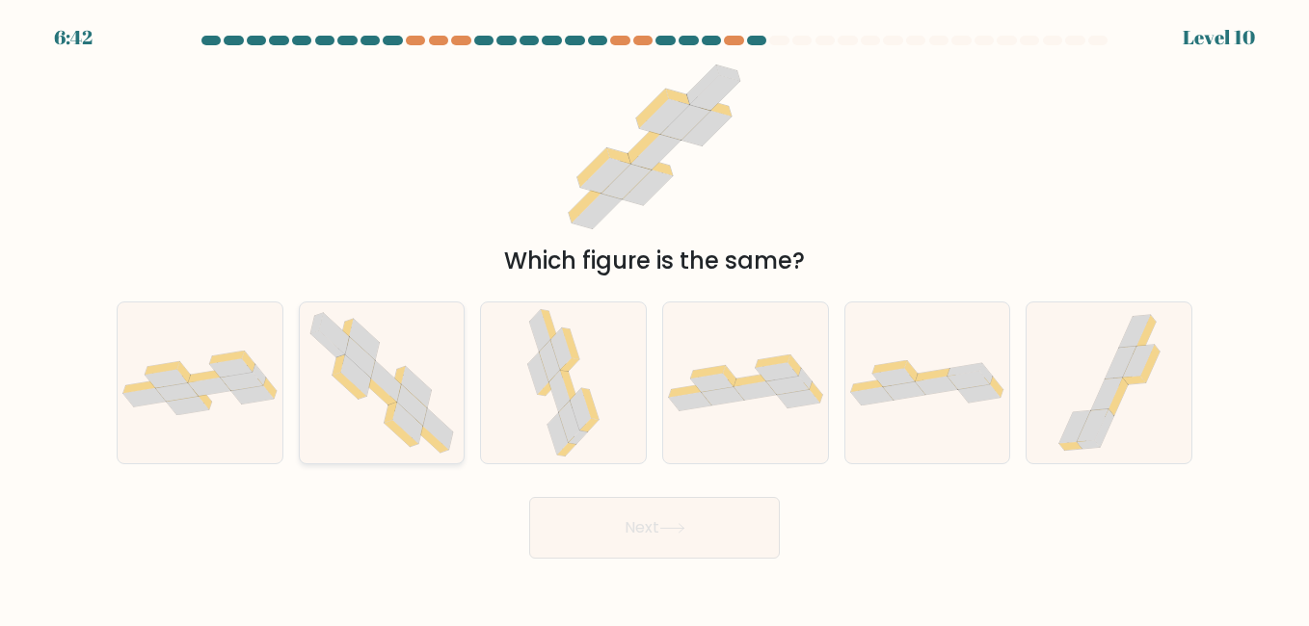
click at [414, 401] on icon at bounding box center [412, 404] width 30 height 41
click at [654, 318] on input "b." at bounding box center [654, 315] width 1 height 5
radio input "true"
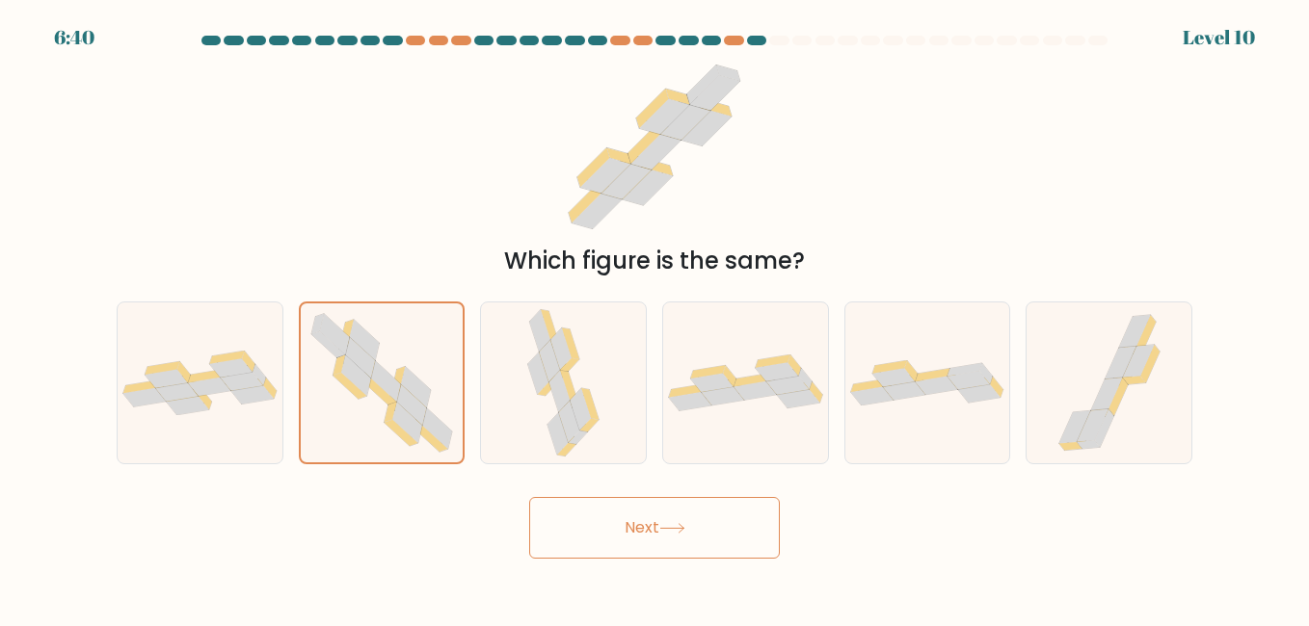
click at [610, 515] on button "Next" at bounding box center [654, 528] width 251 height 62
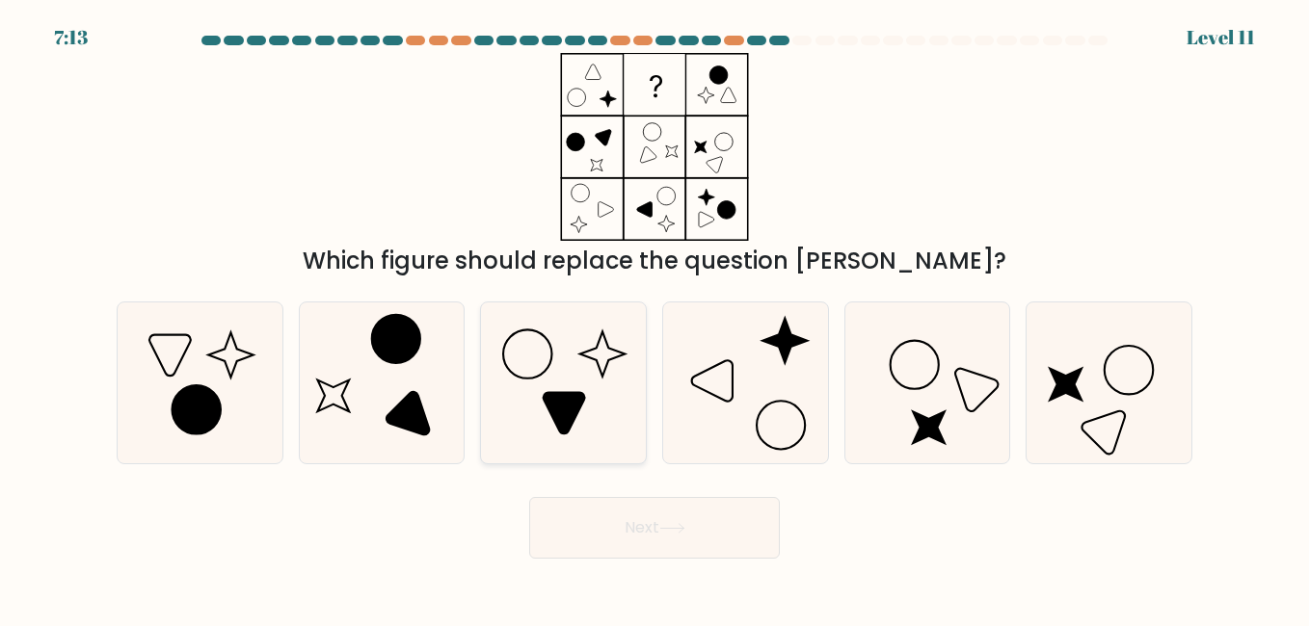
click at [568, 367] on icon at bounding box center [563, 383] width 160 height 160
click at [654, 318] on input "c." at bounding box center [654, 315] width 1 height 5
radio input "true"
click at [675, 538] on button "Next" at bounding box center [654, 528] width 251 height 62
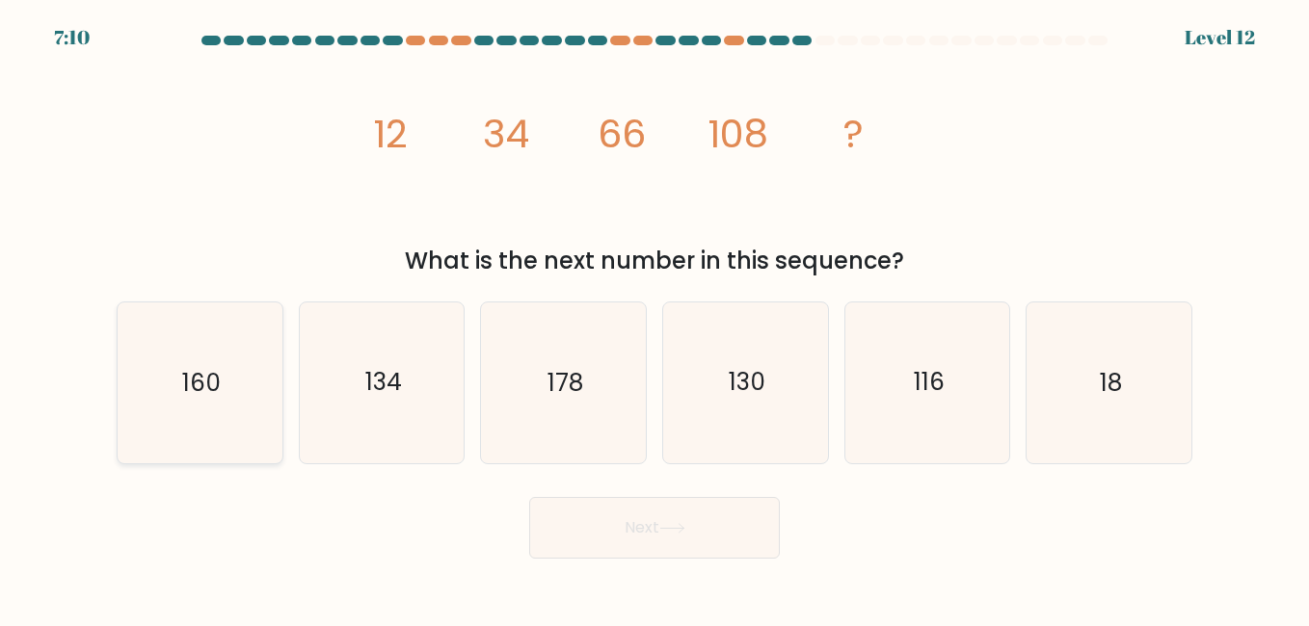
click at [229, 420] on icon "160" at bounding box center [199, 383] width 160 height 160
click at [654, 318] on input "a. 160" at bounding box center [654, 315] width 1 height 5
radio input "true"
click at [613, 512] on button "Next" at bounding box center [654, 528] width 251 height 62
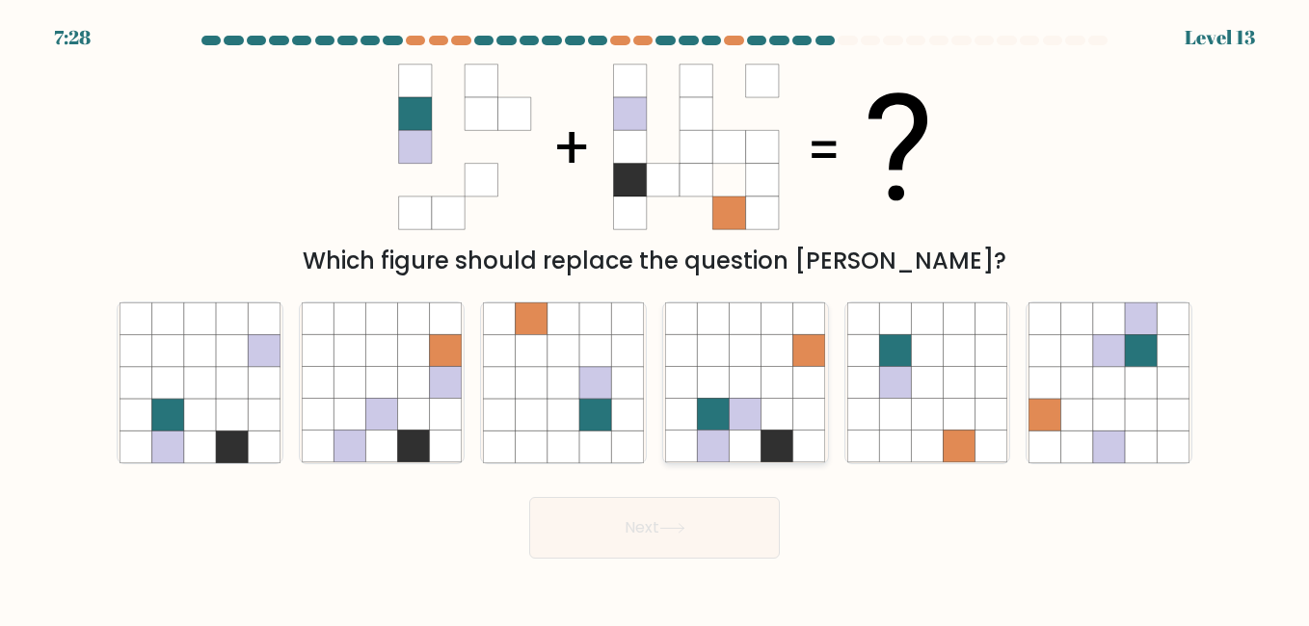
click at [727, 410] on icon at bounding box center [714, 415] width 32 height 32
click at [655, 318] on input "d." at bounding box center [654, 315] width 1 height 5
radio input "true"
click at [695, 515] on button "Next" at bounding box center [654, 528] width 251 height 62
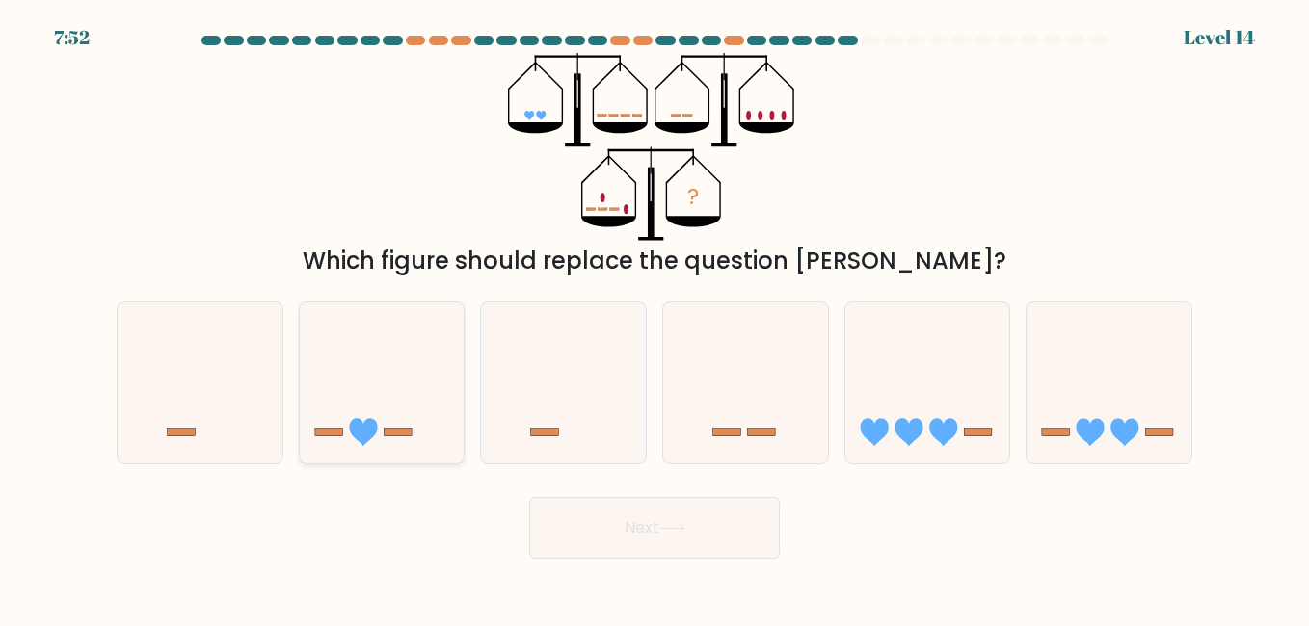
click at [391, 395] on icon at bounding box center [382, 383] width 165 height 136
click at [654, 318] on input "b." at bounding box center [654, 315] width 1 height 5
radio input "true"
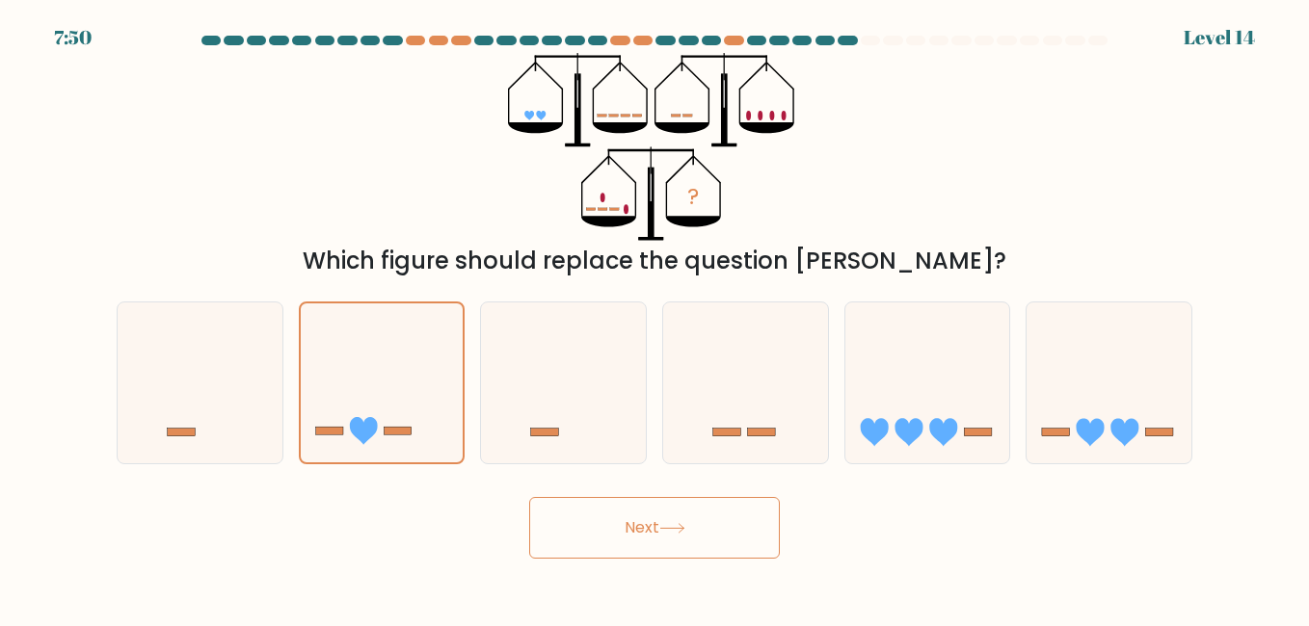
click at [712, 519] on button "Next" at bounding box center [654, 528] width 251 height 62
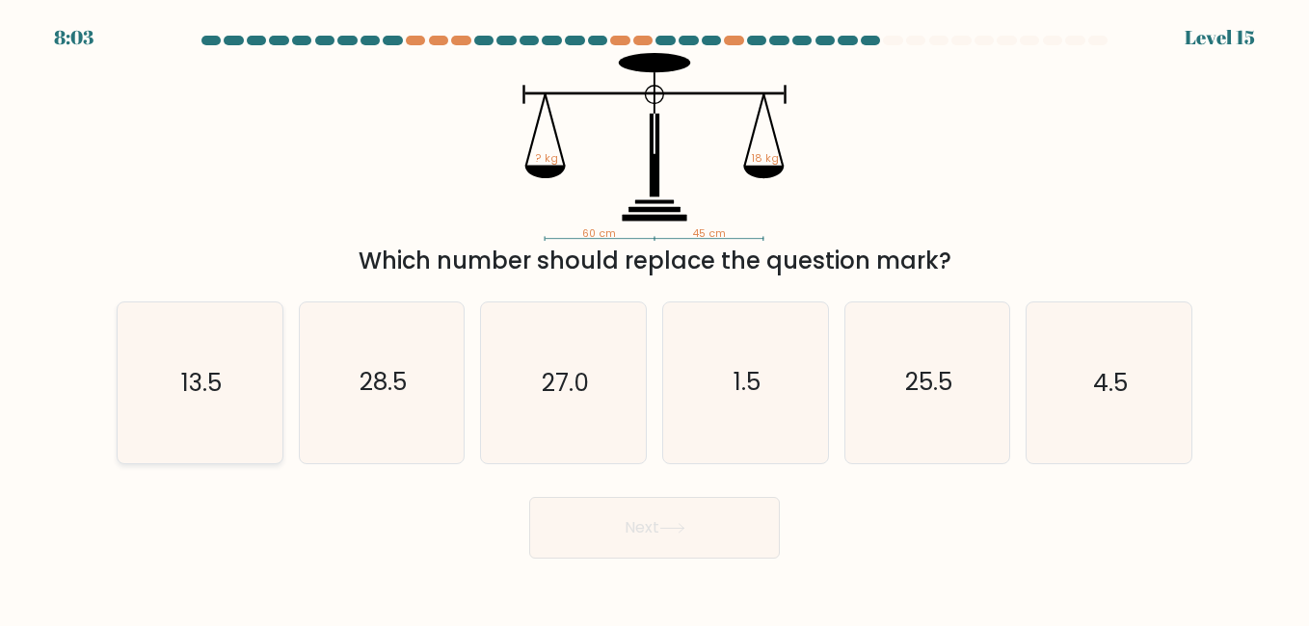
click at [251, 381] on icon "13.5" at bounding box center [199, 383] width 160 height 160
click at [654, 318] on input "a. 13.5" at bounding box center [654, 315] width 1 height 5
radio input "true"
click at [893, 401] on icon "25.5" at bounding box center [927, 383] width 160 height 160
click at [655, 318] on input "e. 25.5" at bounding box center [654, 315] width 1 height 5
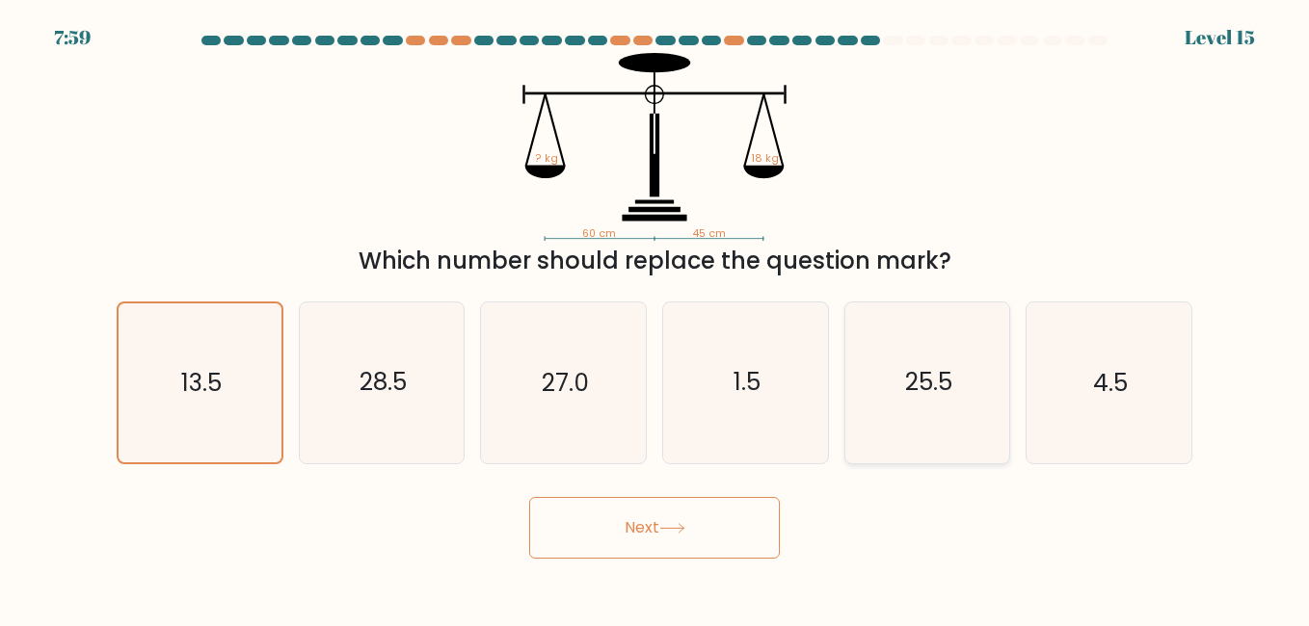
radio input "true"
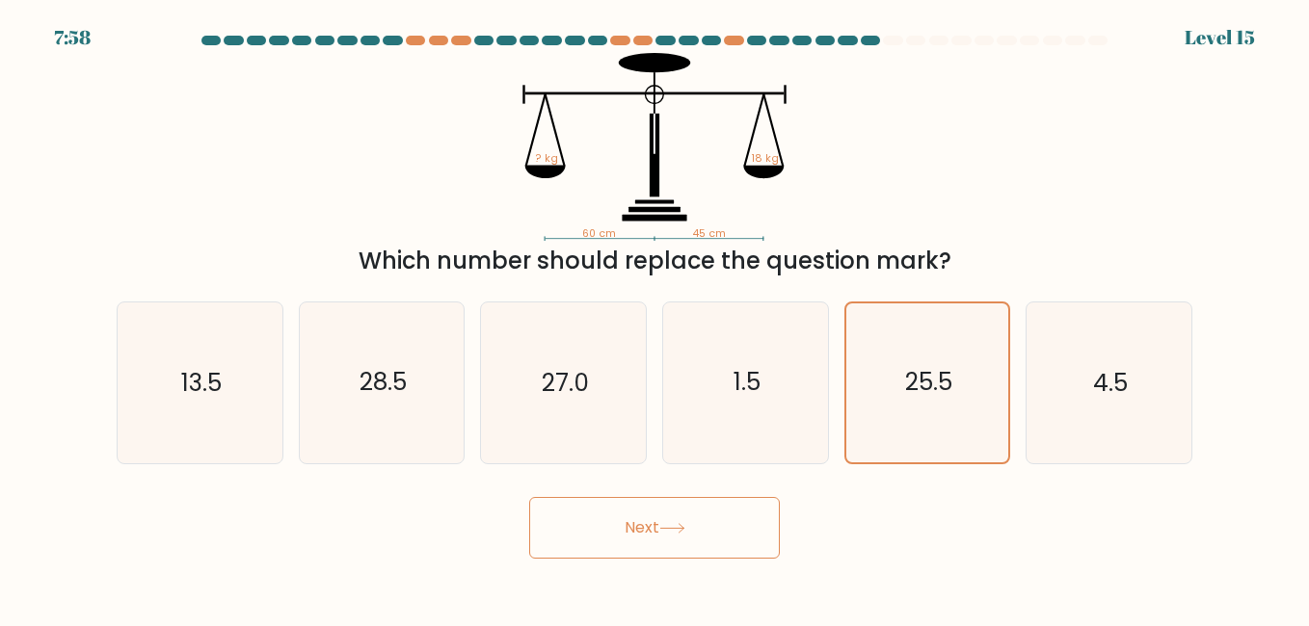
click at [685, 532] on icon at bounding box center [672, 528] width 26 height 11
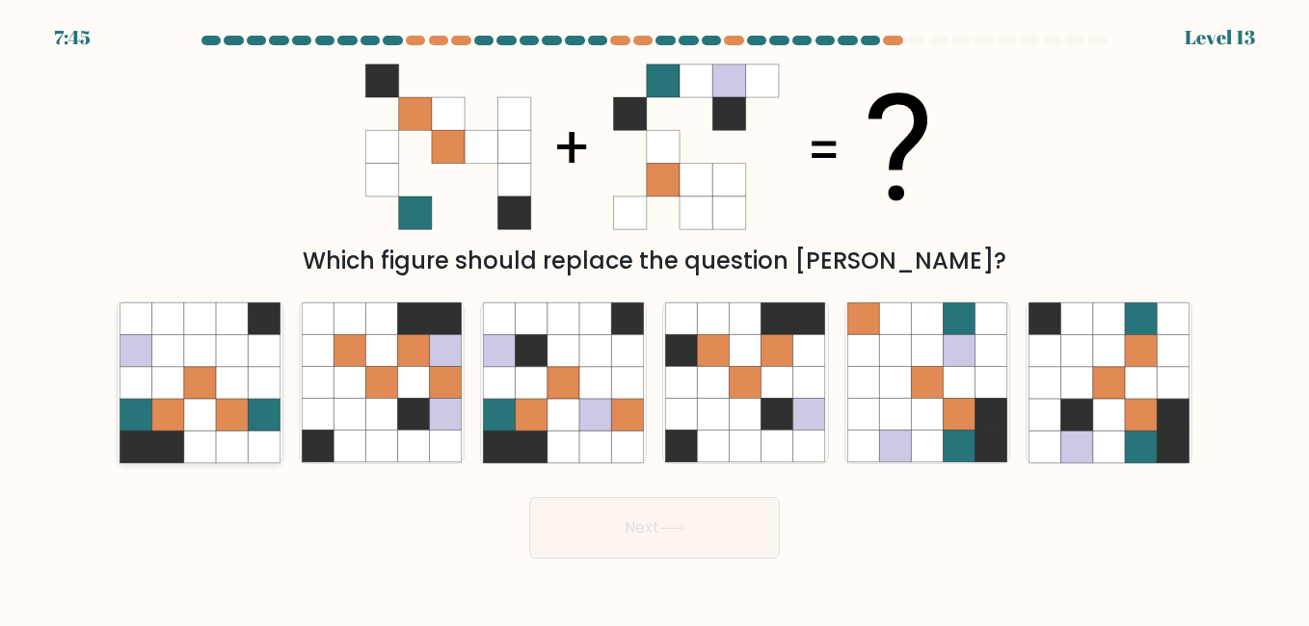
click at [219, 386] on icon at bounding box center [232, 383] width 32 height 32
click at [654, 318] on input "a." at bounding box center [654, 315] width 1 height 5
radio input "true"
click at [652, 522] on button "Next" at bounding box center [654, 528] width 251 height 62
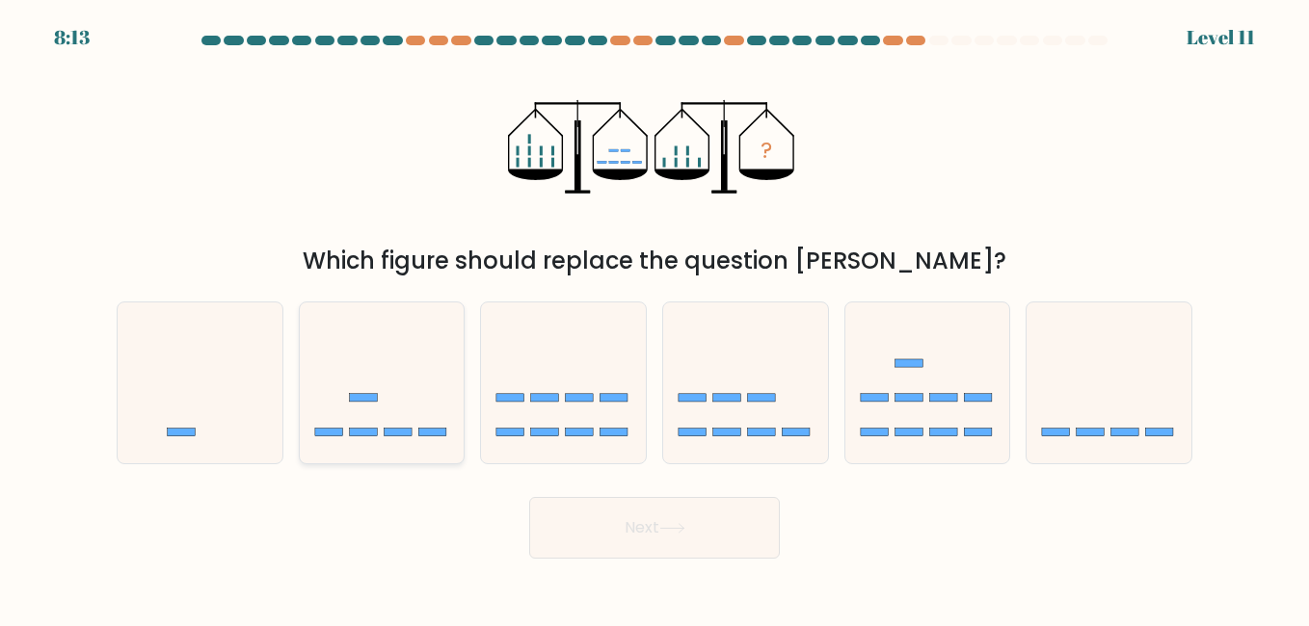
click at [442, 387] on icon at bounding box center [382, 383] width 165 height 136
click at [654, 318] on input "b." at bounding box center [654, 315] width 1 height 5
radio input "true"
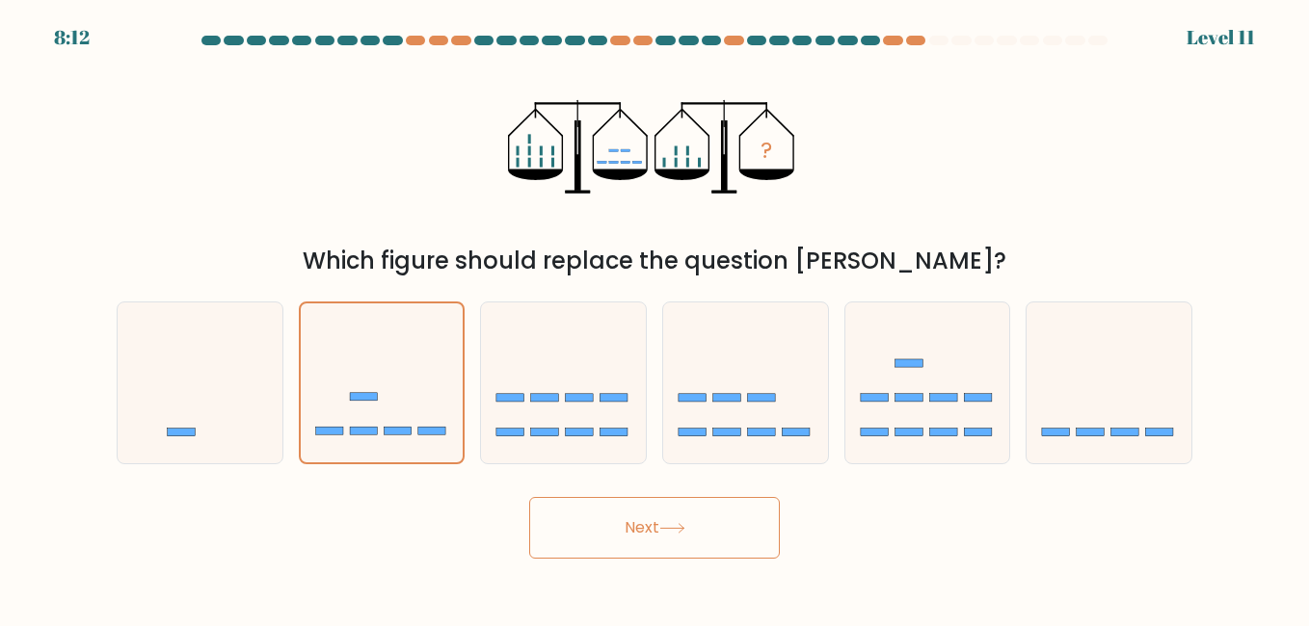
click at [697, 530] on button "Next" at bounding box center [654, 528] width 251 height 62
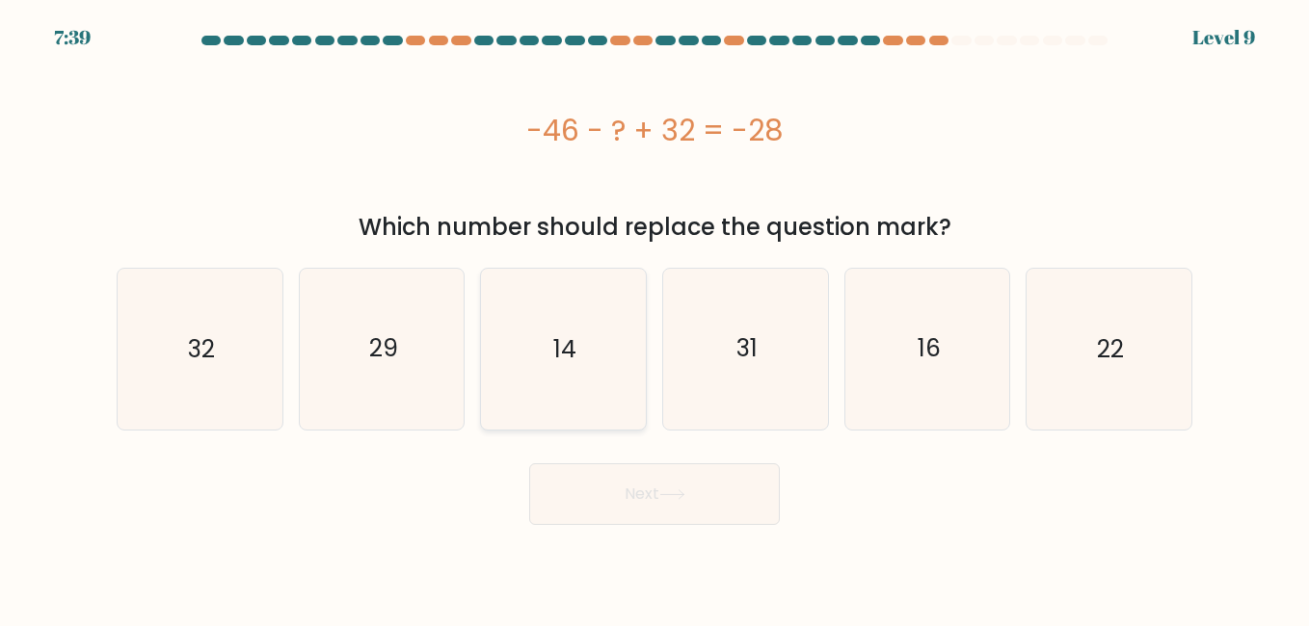
click at [580, 390] on icon "14" at bounding box center [563, 349] width 160 height 160
click at [654, 318] on input "c. 14" at bounding box center [654, 315] width 1 height 5
radio input "true"
click at [622, 493] on button "Next" at bounding box center [654, 494] width 251 height 62
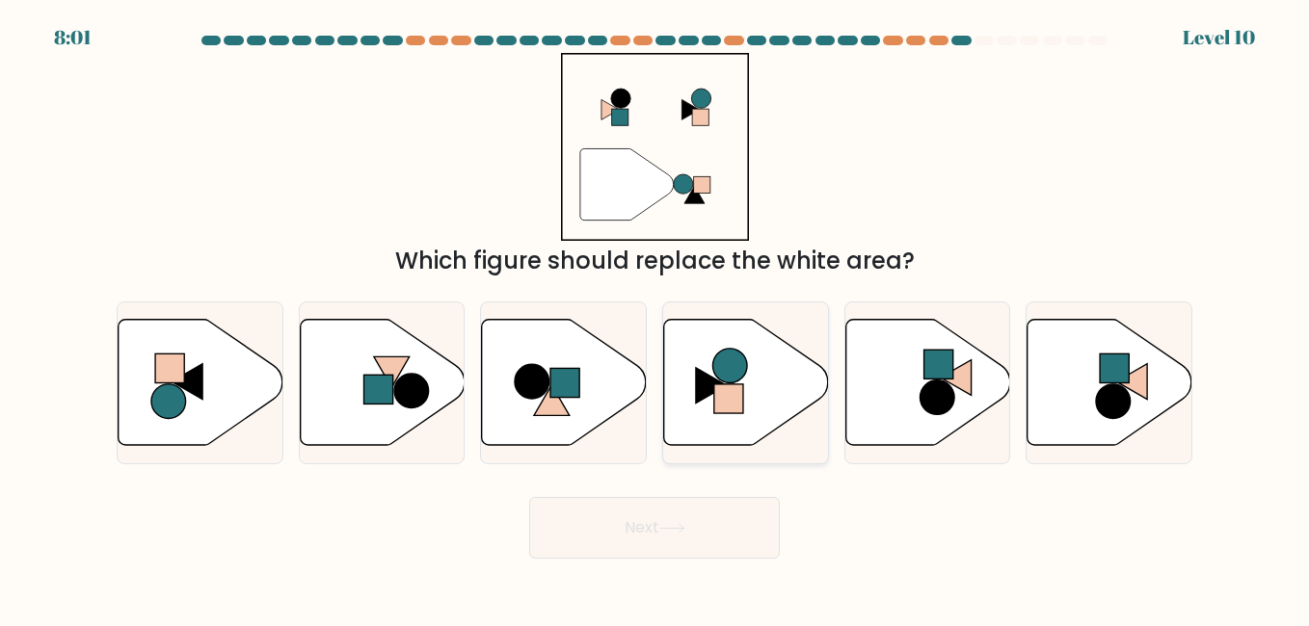
click at [740, 377] on circle at bounding box center [730, 366] width 35 height 35
click at [655, 318] on input "d." at bounding box center [654, 315] width 1 height 5
radio input "true"
click at [568, 387] on rect at bounding box center [565, 382] width 29 height 29
click at [654, 318] on input "c." at bounding box center [654, 315] width 1 height 5
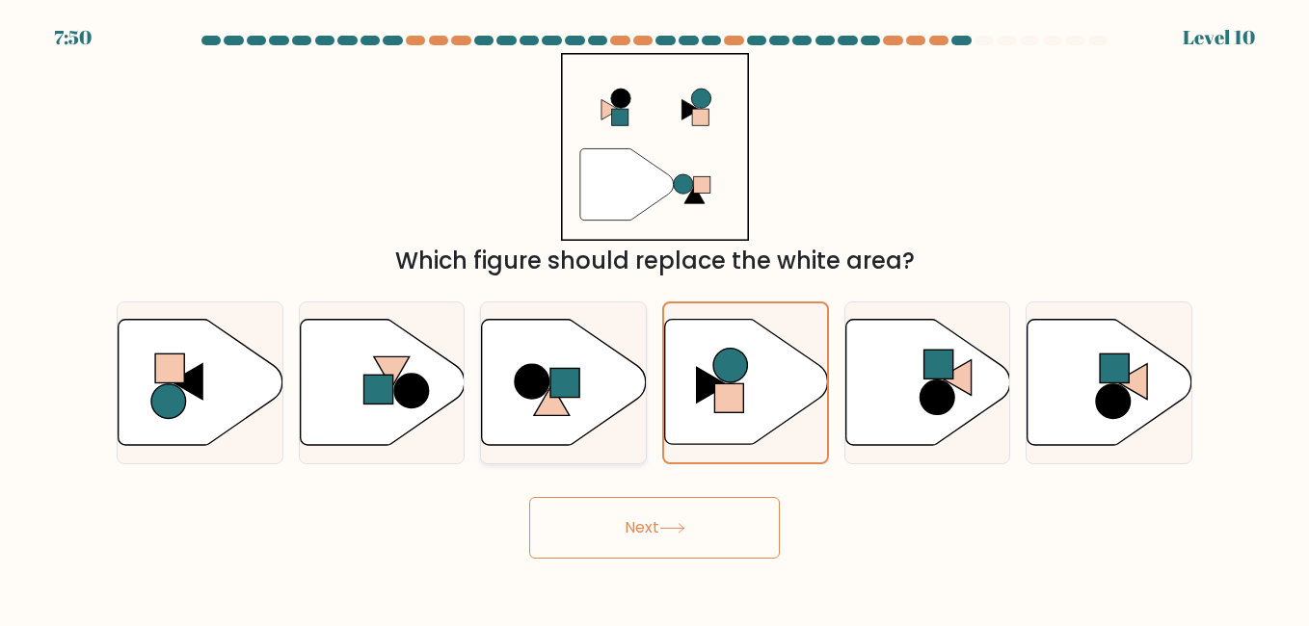
radio input "true"
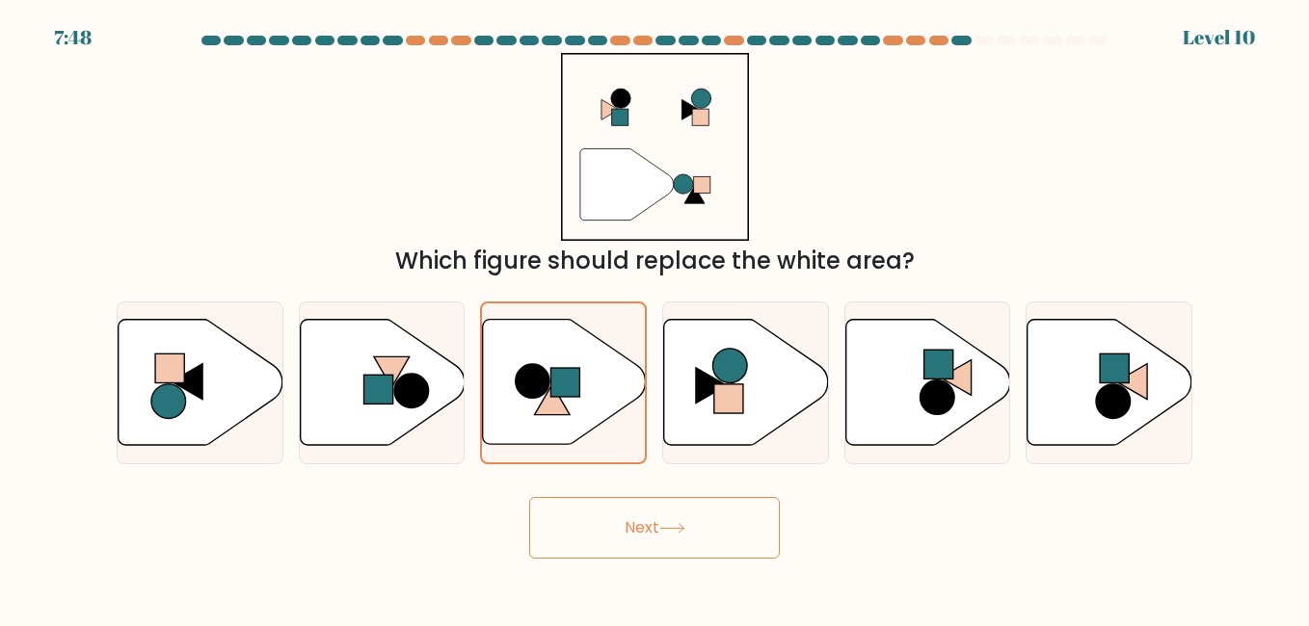
click at [644, 515] on button "Next" at bounding box center [654, 528] width 251 height 62
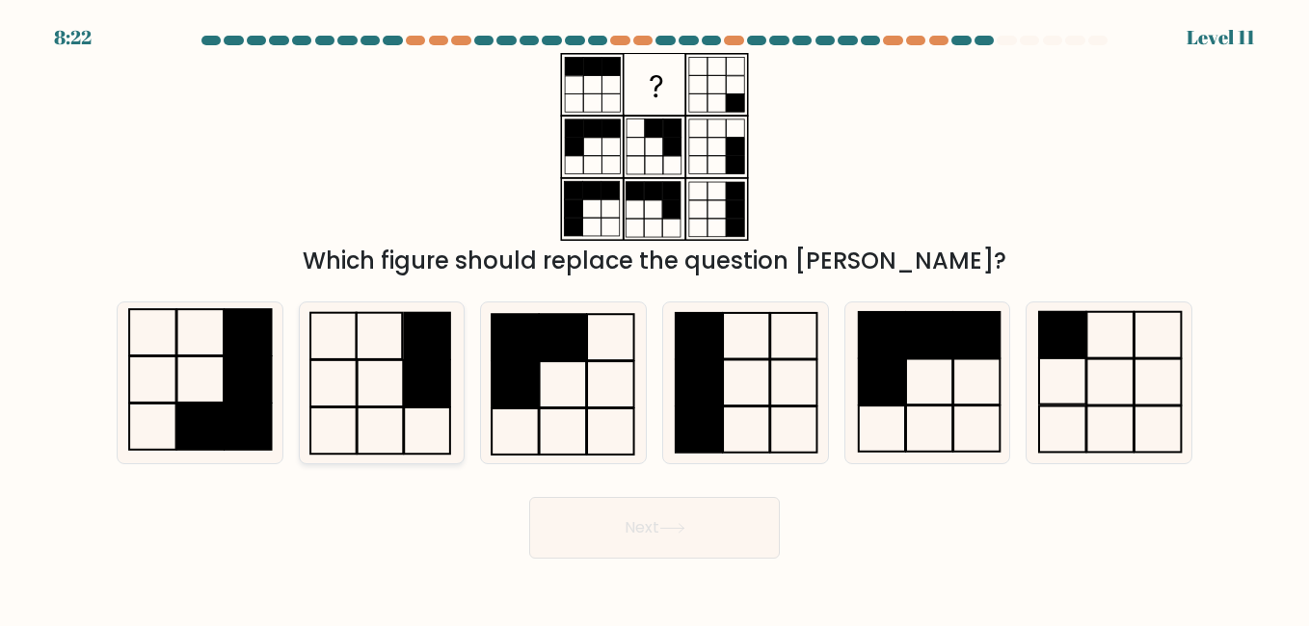
click at [418, 361] on rect at bounding box center [427, 383] width 46 height 46
click at [654, 318] on input "b." at bounding box center [654, 315] width 1 height 5
radio input "true"
click at [642, 540] on button "Next" at bounding box center [654, 528] width 251 height 62
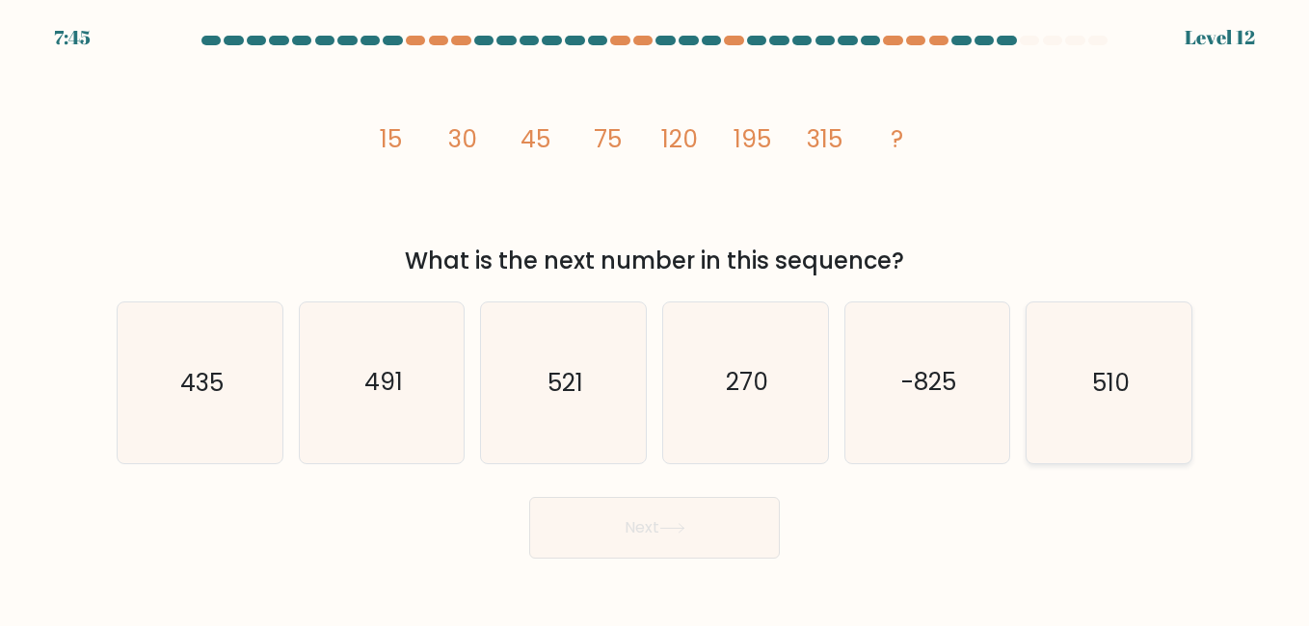
click at [1062, 396] on icon "510" at bounding box center [1108, 383] width 160 height 160
click at [655, 318] on input "f. 510" at bounding box center [654, 315] width 1 height 5
radio input "true"
click at [687, 539] on button "Next" at bounding box center [654, 528] width 251 height 62
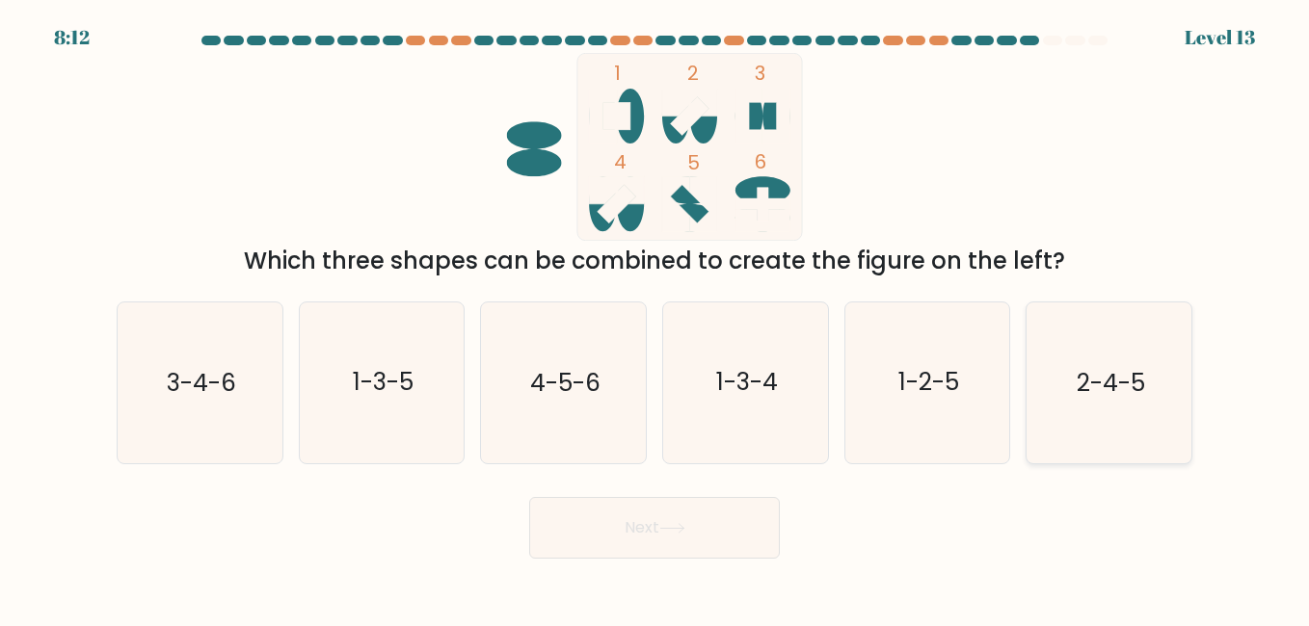
click at [1056, 418] on icon "2-4-5" at bounding box center [1108, 383] width 160 height 160
click at [655, 318] on input "f. 2-4-5" at bounding box center [654, 315] width 1 height 5
radio input "true"
click at [744, 512] on button "Next" at bounding box center [654, 528] width 251 height 62
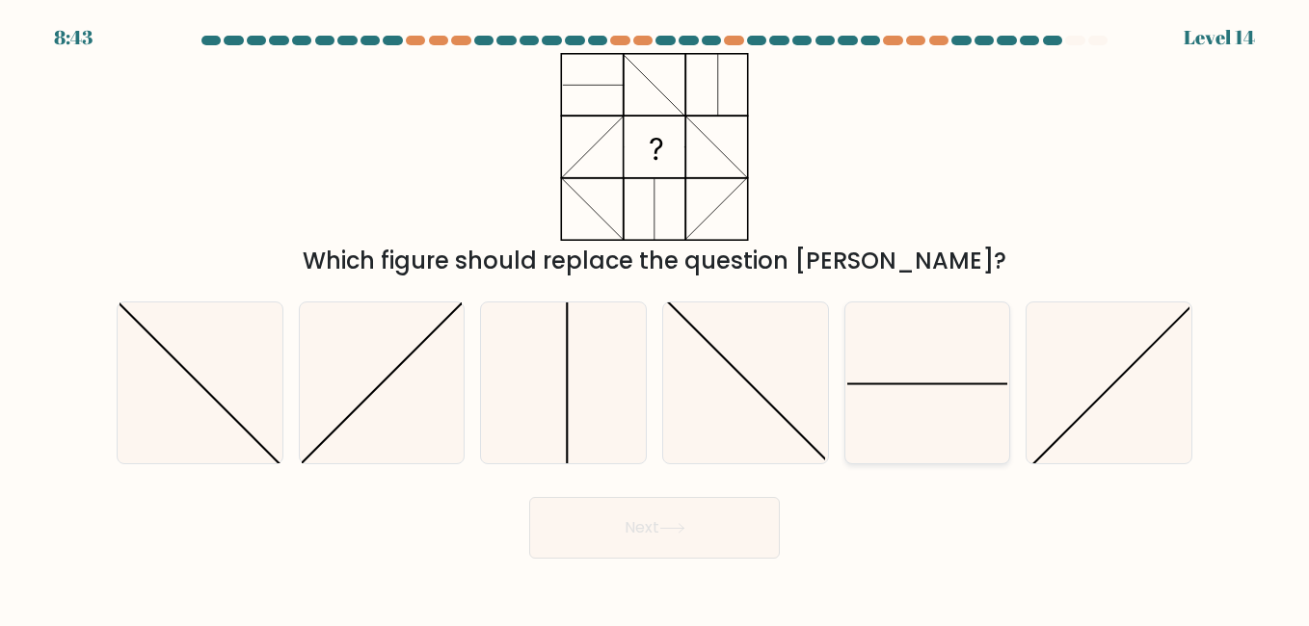
click at [870, 385] on icon at bounding box center [927, 383] width 160 height 160
click at [655, 318] on input "e." at bounding box center [654, 315] width 1 height 5
radio input "true"
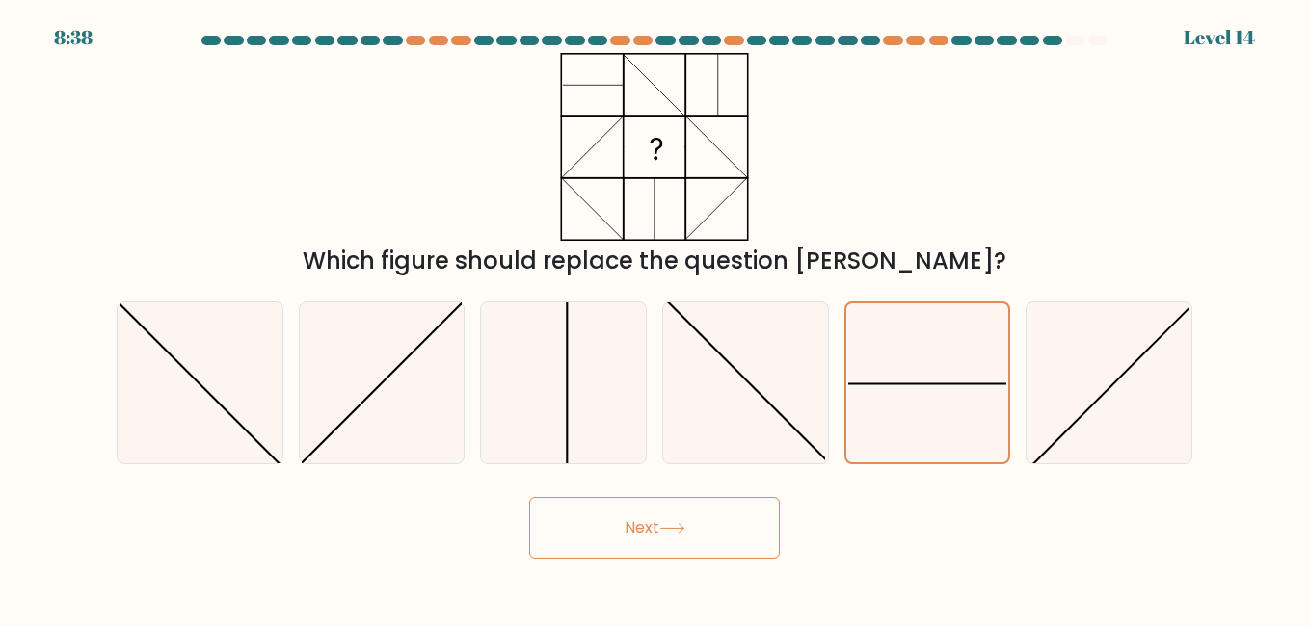
click at [701, 511] on button "Next" at bounding box center [654, 528] width 251 height 62
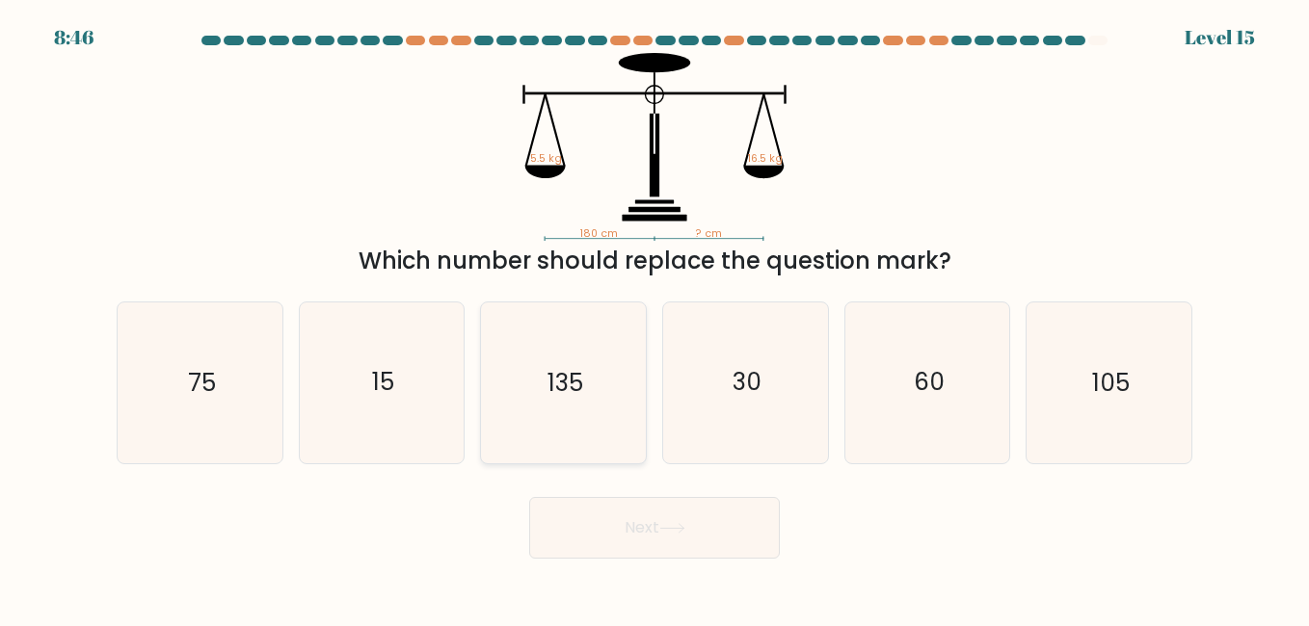
click at [641, 390] on icon "135" at bounding box center [563, 383] width 160 height 160
click at [654, 318] on input "c. 135" at bounding box center [654, 315] width 1 height 5
radio input "true"
click at [675, 517] on button "Next" at bounding box center [654, 528] width 251 height 62
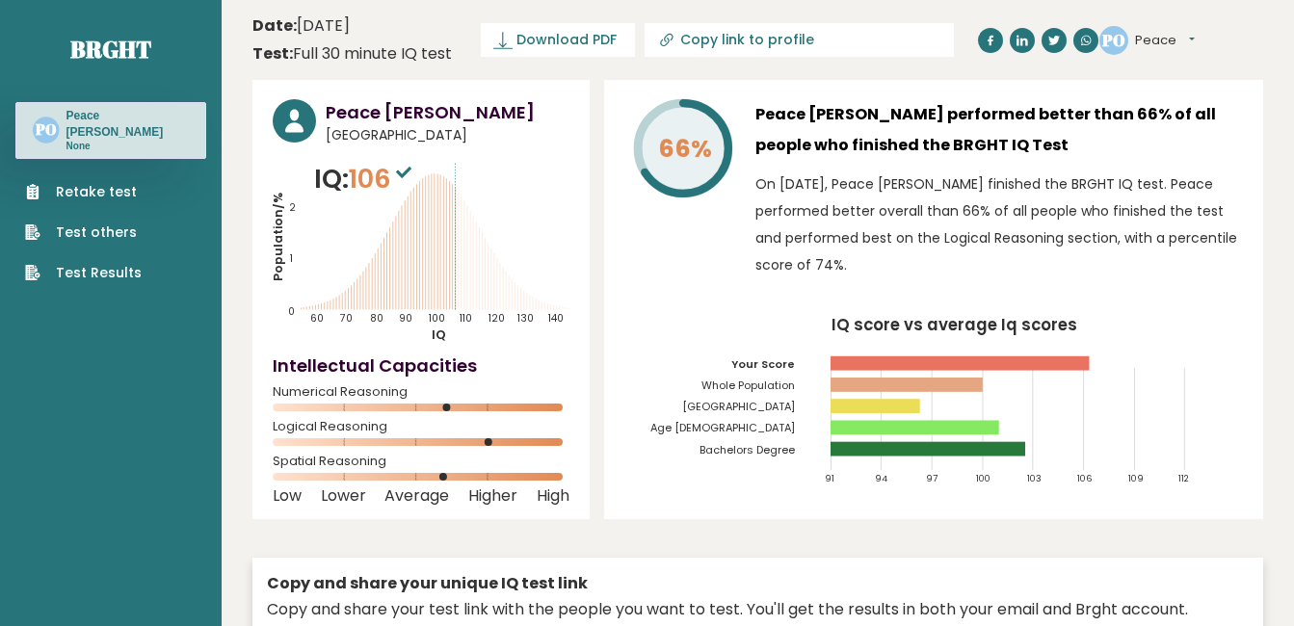
click at [1192, 40] on button "Peace" at bounding box center [1165, 40] width 60 height 19
click at [1200, 89] on link "Profile" at bounding box center [1185, 97] width 98 height 27
